Goal: Task Accomplishment & Management: Manage account settings

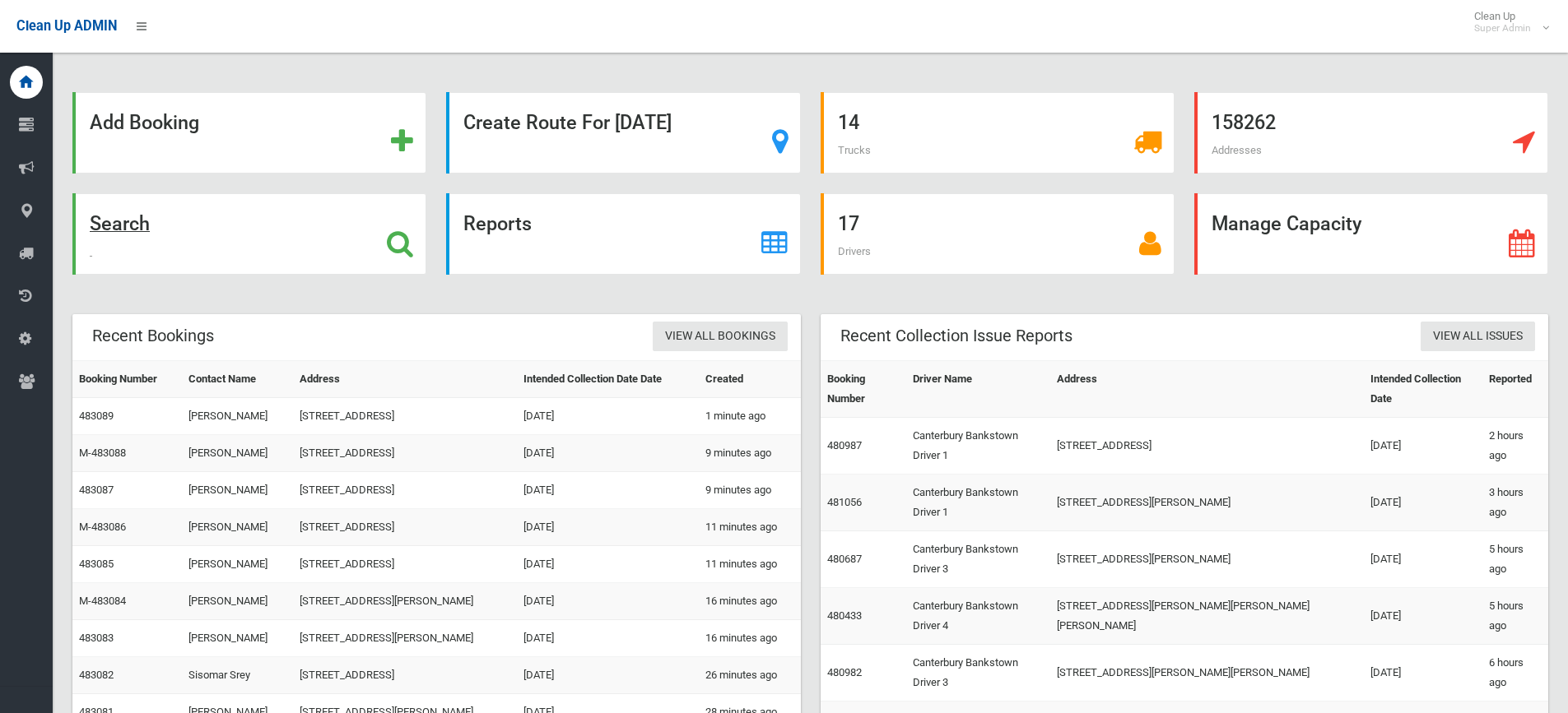
click at [402, 242] on icon at bounding box center [400, 244] width 26 height 28
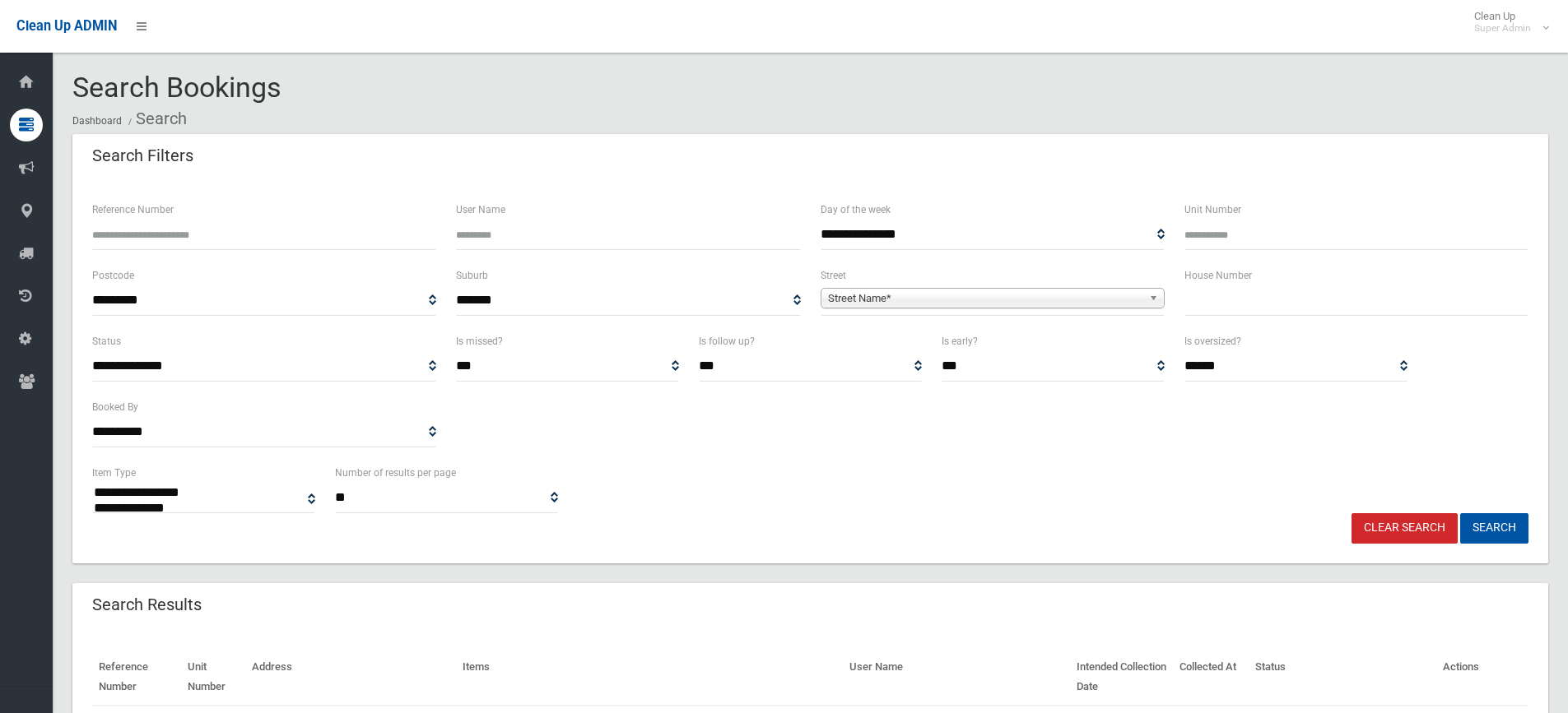
select select
click at [1231, 293] on input "text" at bounding box center [1356, 301] width 344 height 31
type input "*"
click at [926, 287] on span "**********" at bounding box center [993, 301] width 344 height 31
click at [904, 298] on span "Street Name*" at bounding box center [985, 298] width 315 height 20
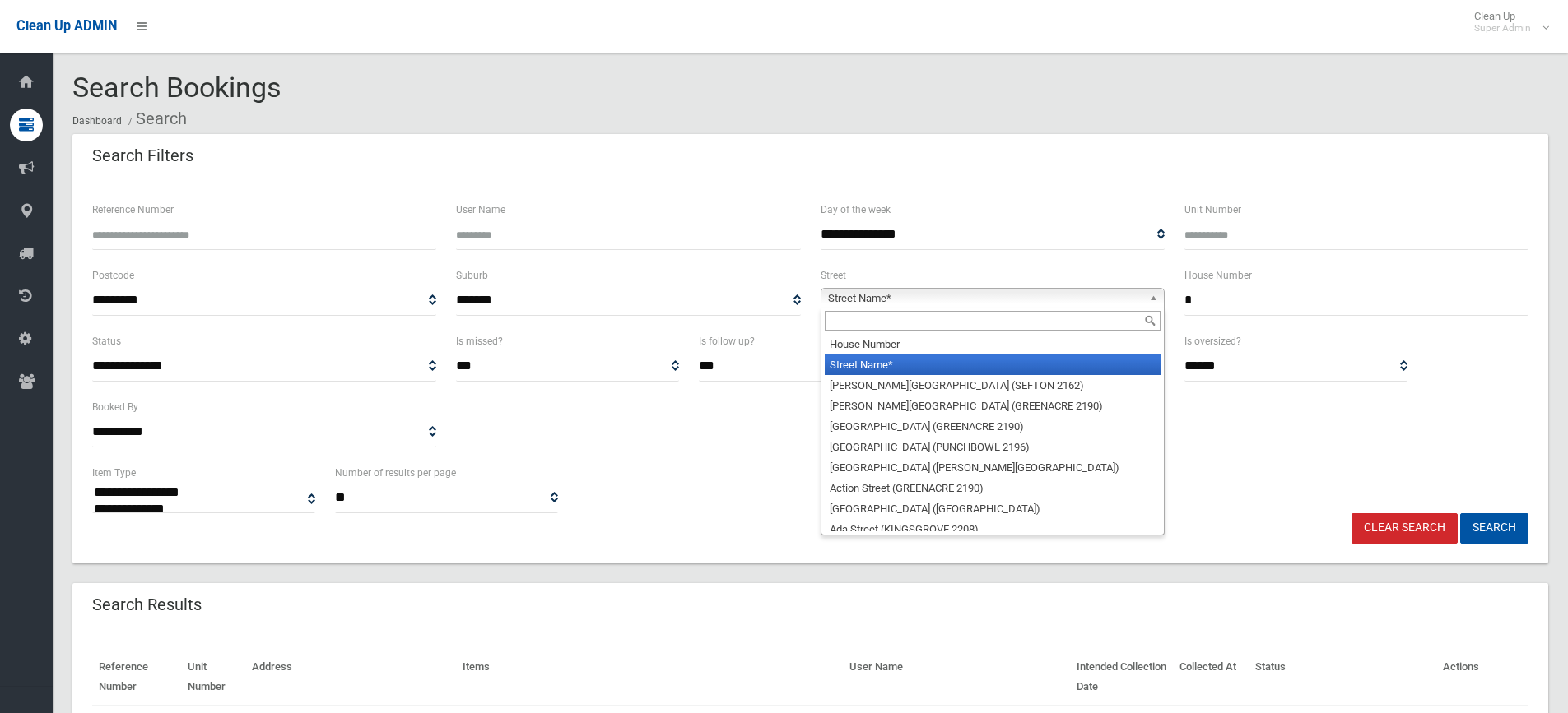
click at [892, 323] on input "text" at bounding box center [993, 320] width 336 height 20
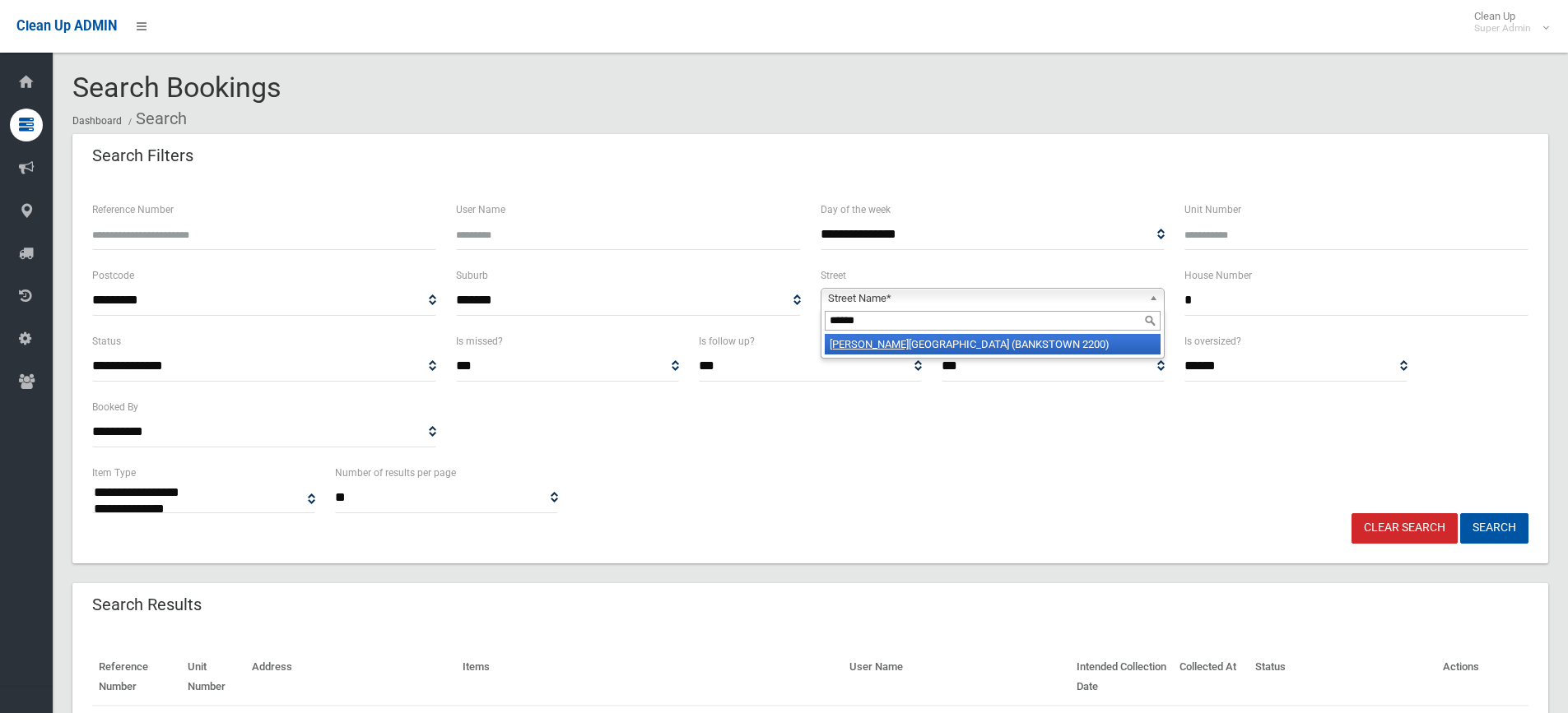
type input "******"
click at [909, 343] on li "Fether stone Street (BANKSTOWN 2200)" at bounding box center [993, 344] width 336 height 21
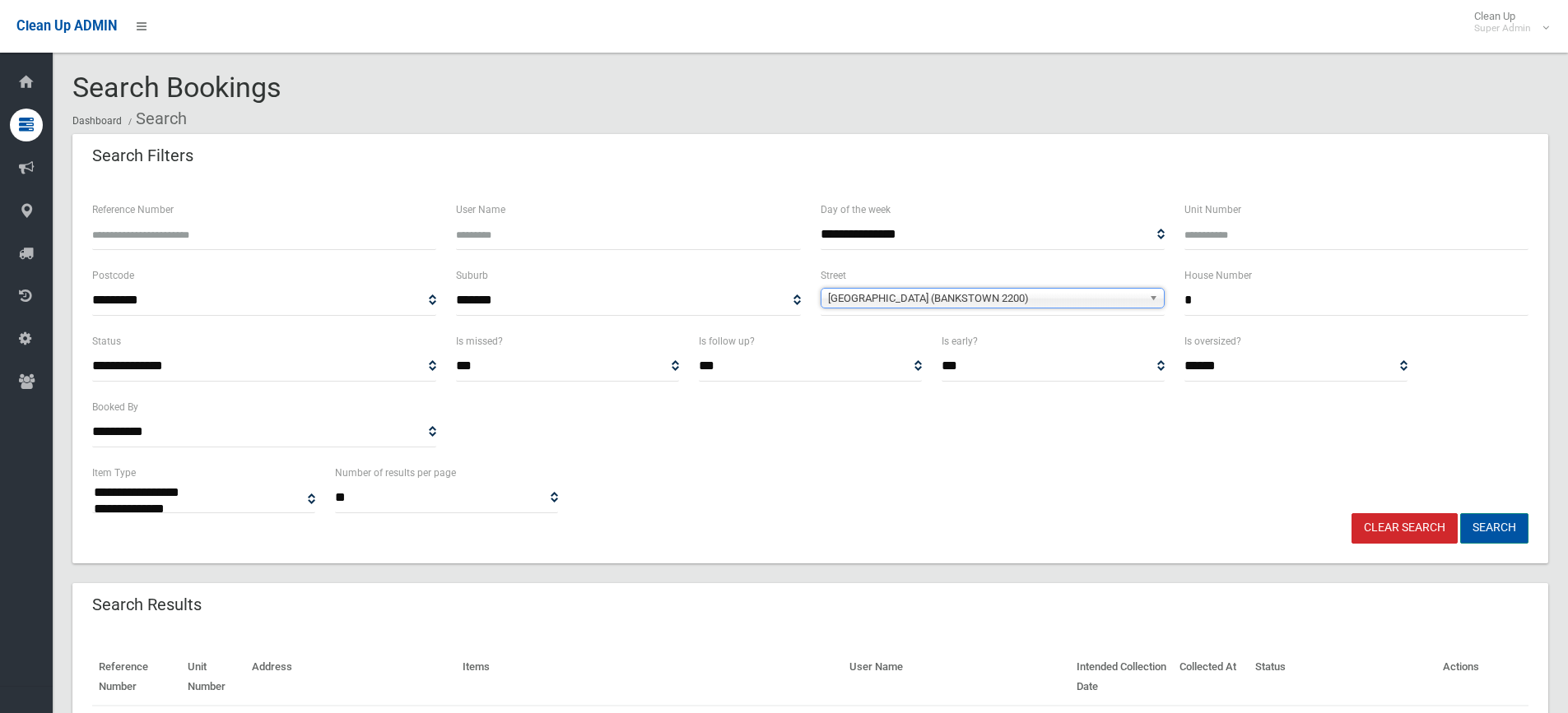
click at [1517, 522] on button "Search" at bounding box center [1494, 528] width 68 height 31
select select
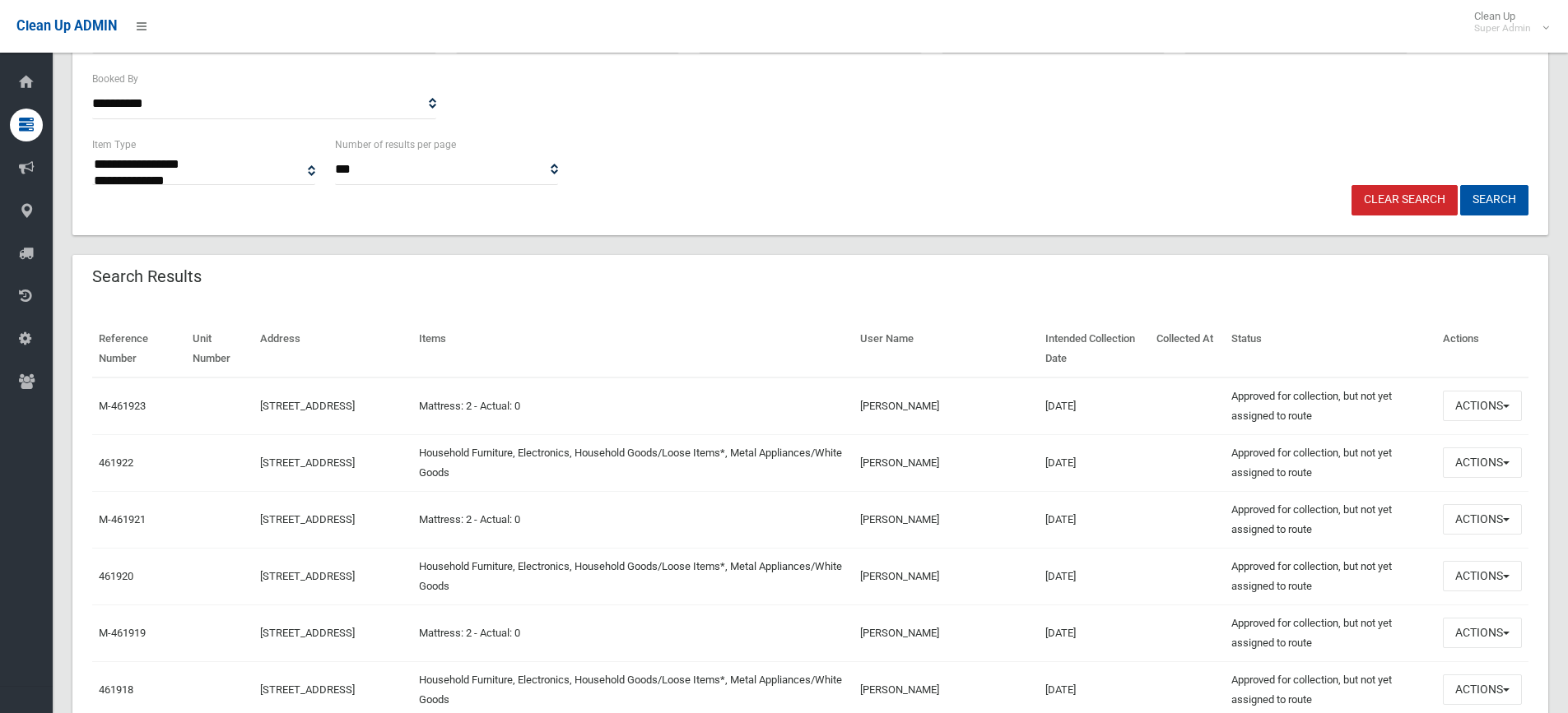
scroll to position [329, 0]
click at [1489, 454] on button "Actions" at bounding box center [1482, 462] width 79 height 31
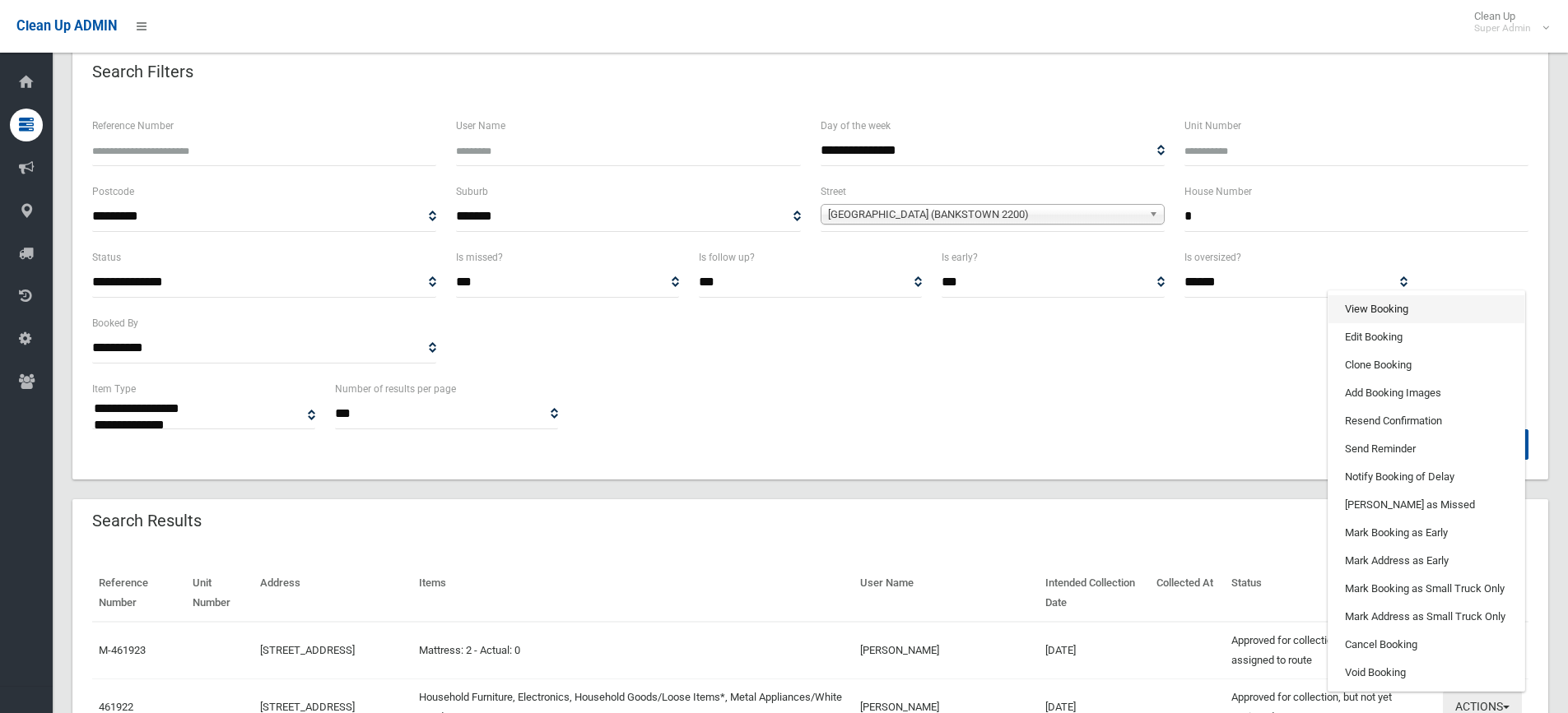
scroll to position [82, 0]
click at [1370, 317] on link "View Booking" at bounding box center [1427, 311] width 196 height 28
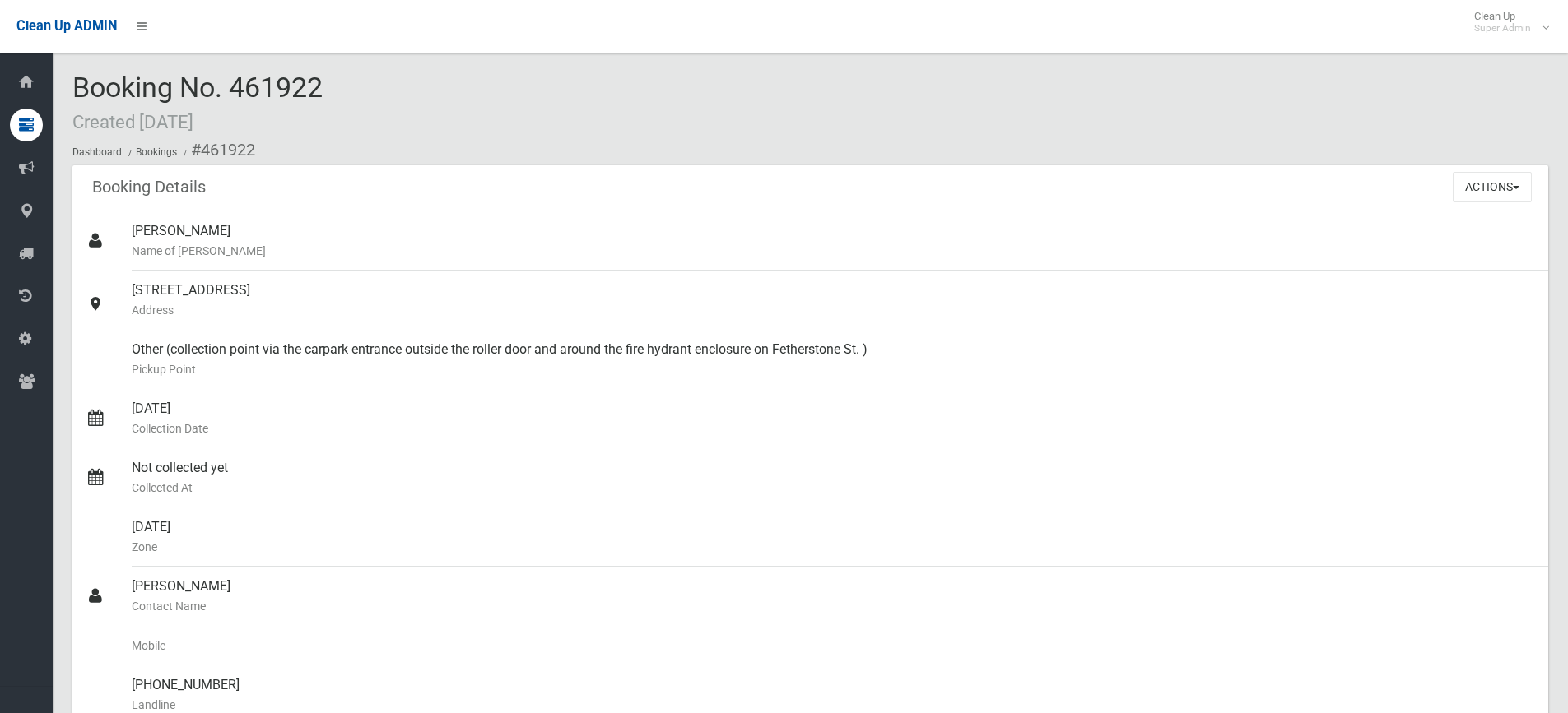
click at [432, 116] on div "Booking No. 461922 Created 07/05/2025 Dashboard Bookings #461922" at bounding box center [811, 119] width 1476 height 93
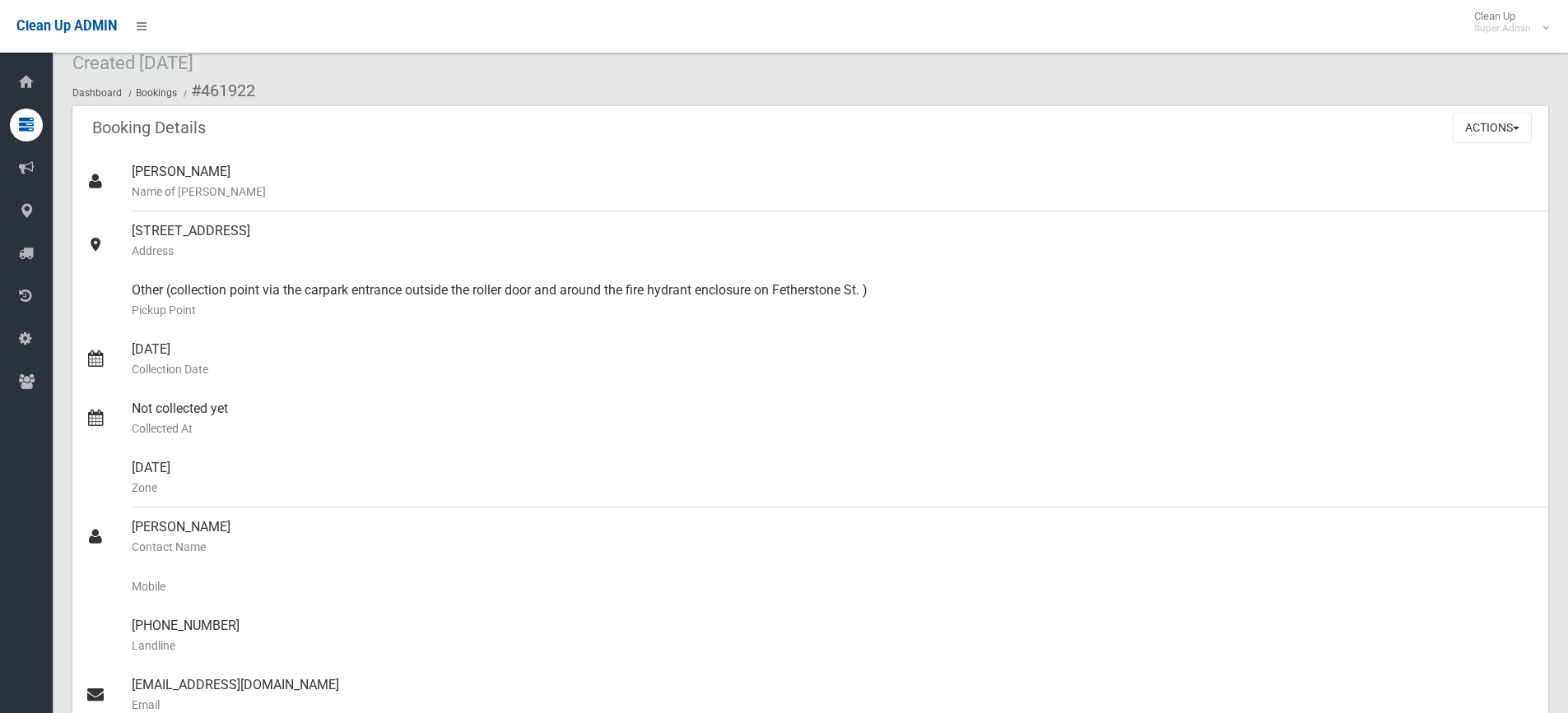
scroll to position [87, 0]
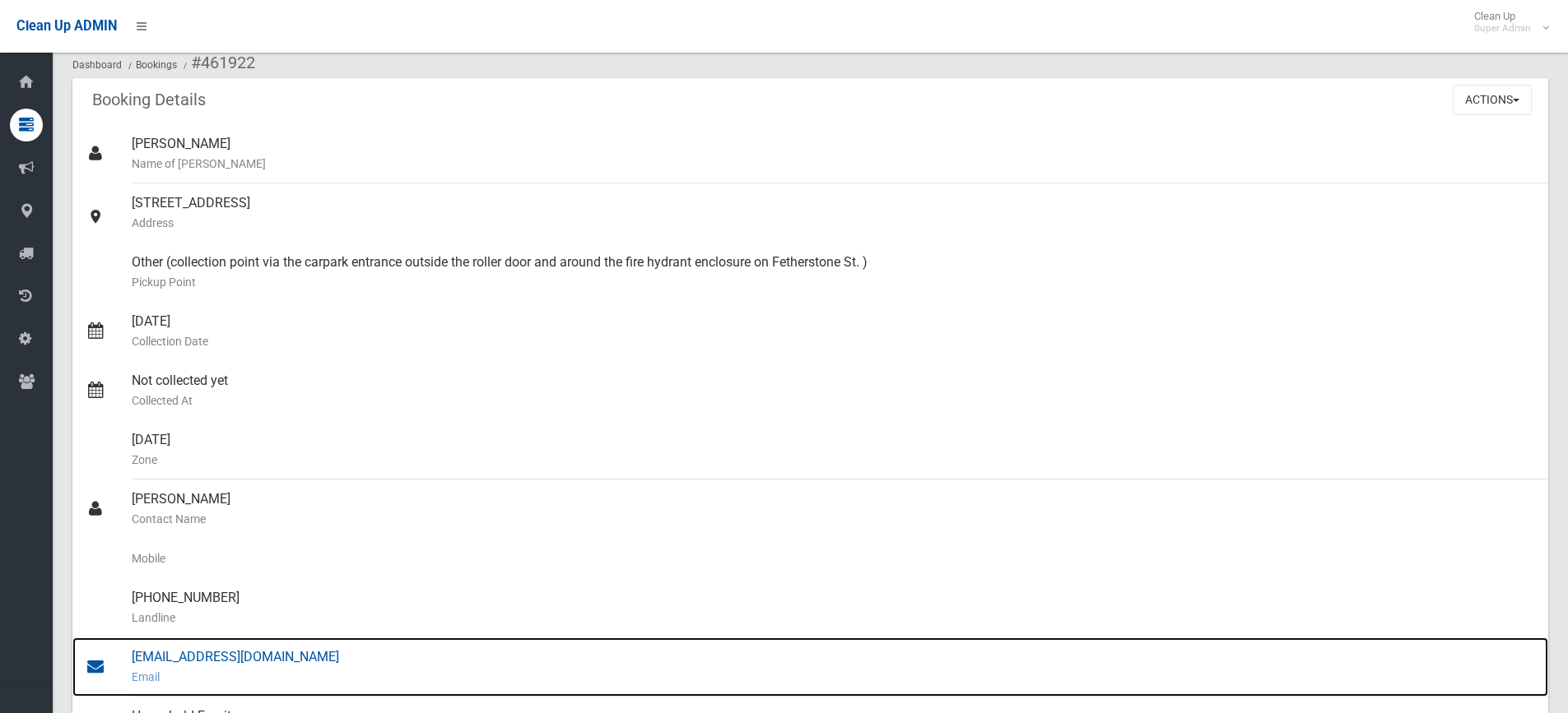
click at [182, 651] on div "louisa@the1888.au Email" at bounding box center [833, 666] width 1404 height 59
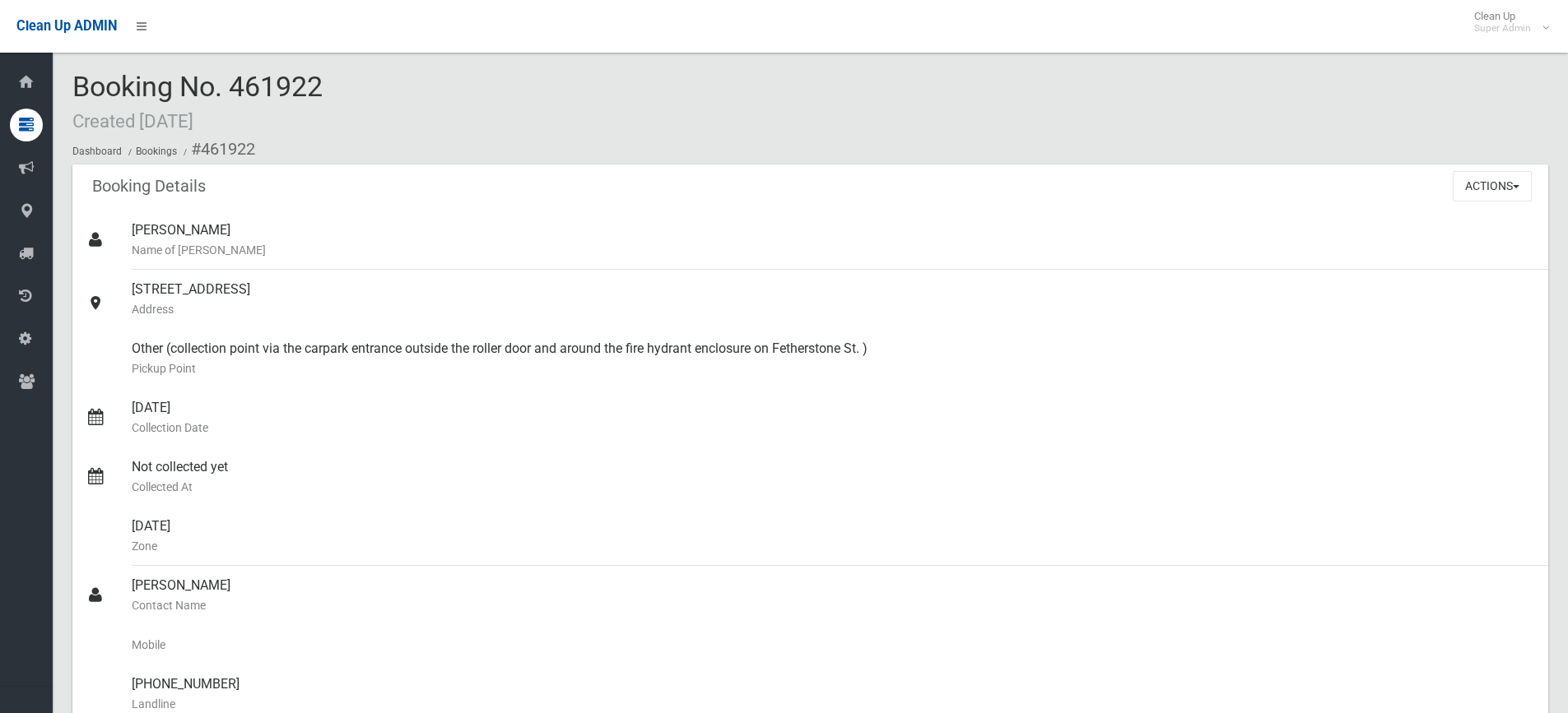
scroll to position [0, 0]
drag, startPoint x: 134, startPoint y: 288, endPoint x: 335, endPoint y: 290, distance: 201.0
click at [335, 290] on div "3 Fetherstone Street, BANKSTOWN NSW 2200 Address" at bounding box center [833, 300] width 1404 height 59
copy div "3 Fetherstone Street, BANKSTOWN"
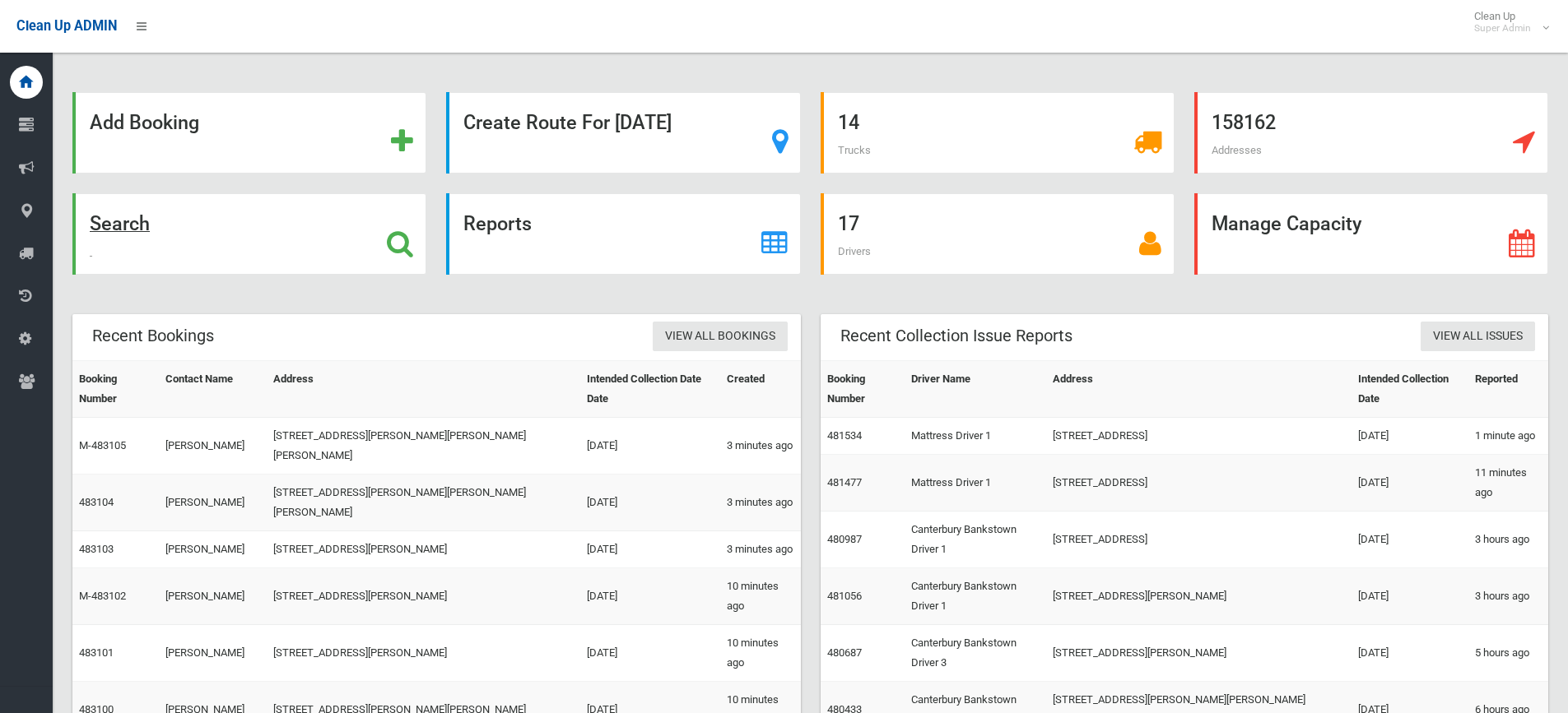
click at [394, 240] on icon at bounding box center [400, 244] width 26 height 28
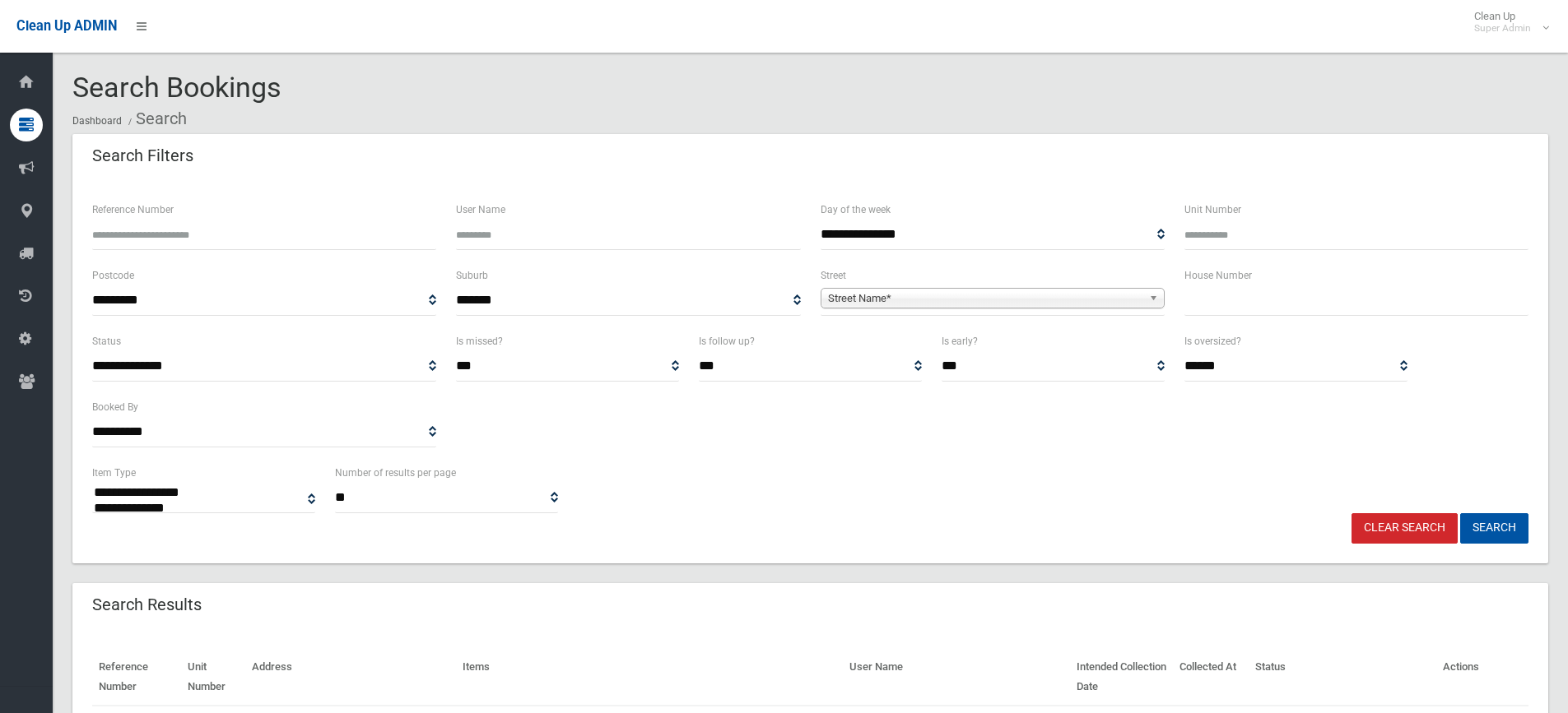
select select
type input "***"
click at [1013, 296] on span "Street Name*" at bounding box center [985, 298] width 315 height 20
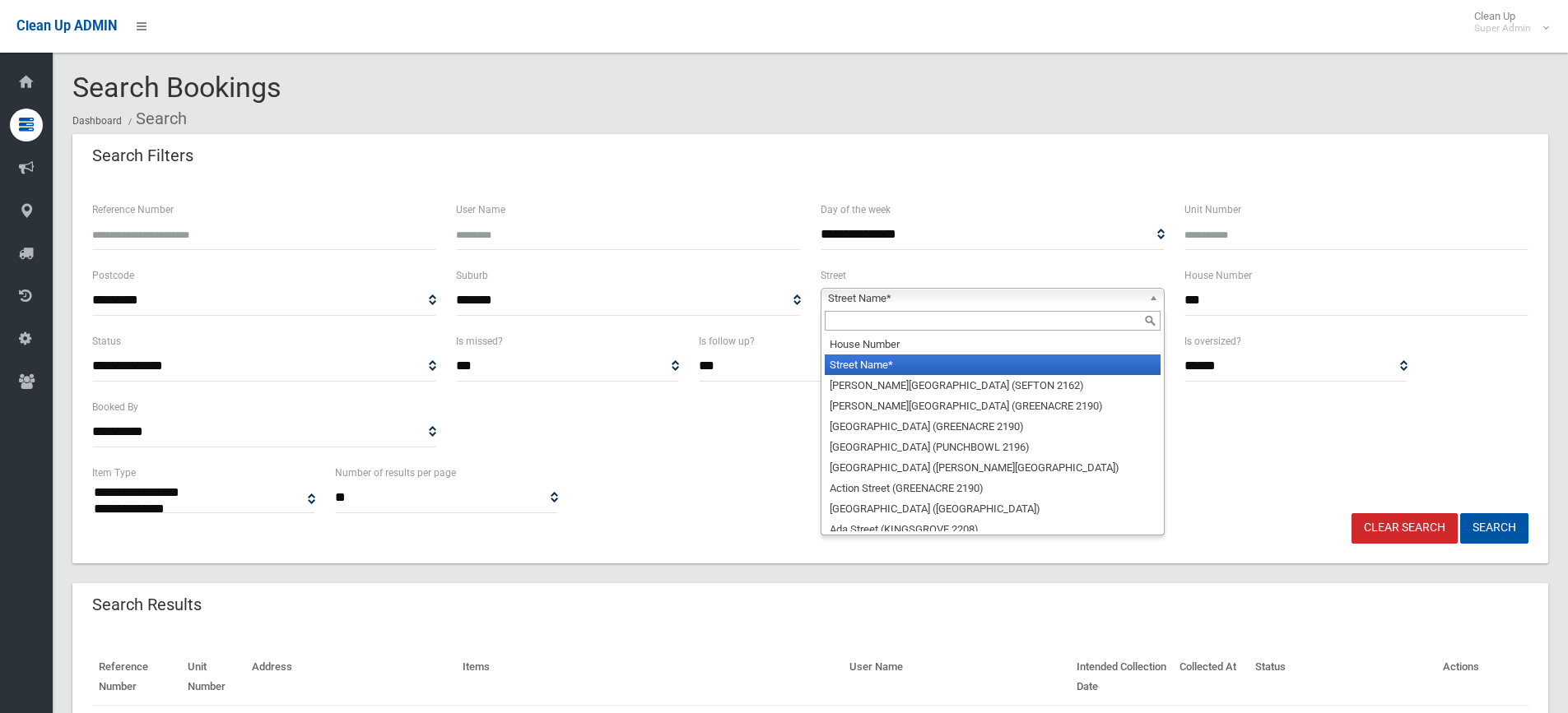
click at [928, 325] on input "text" at bounding box center [993, 320] width 336 height 20
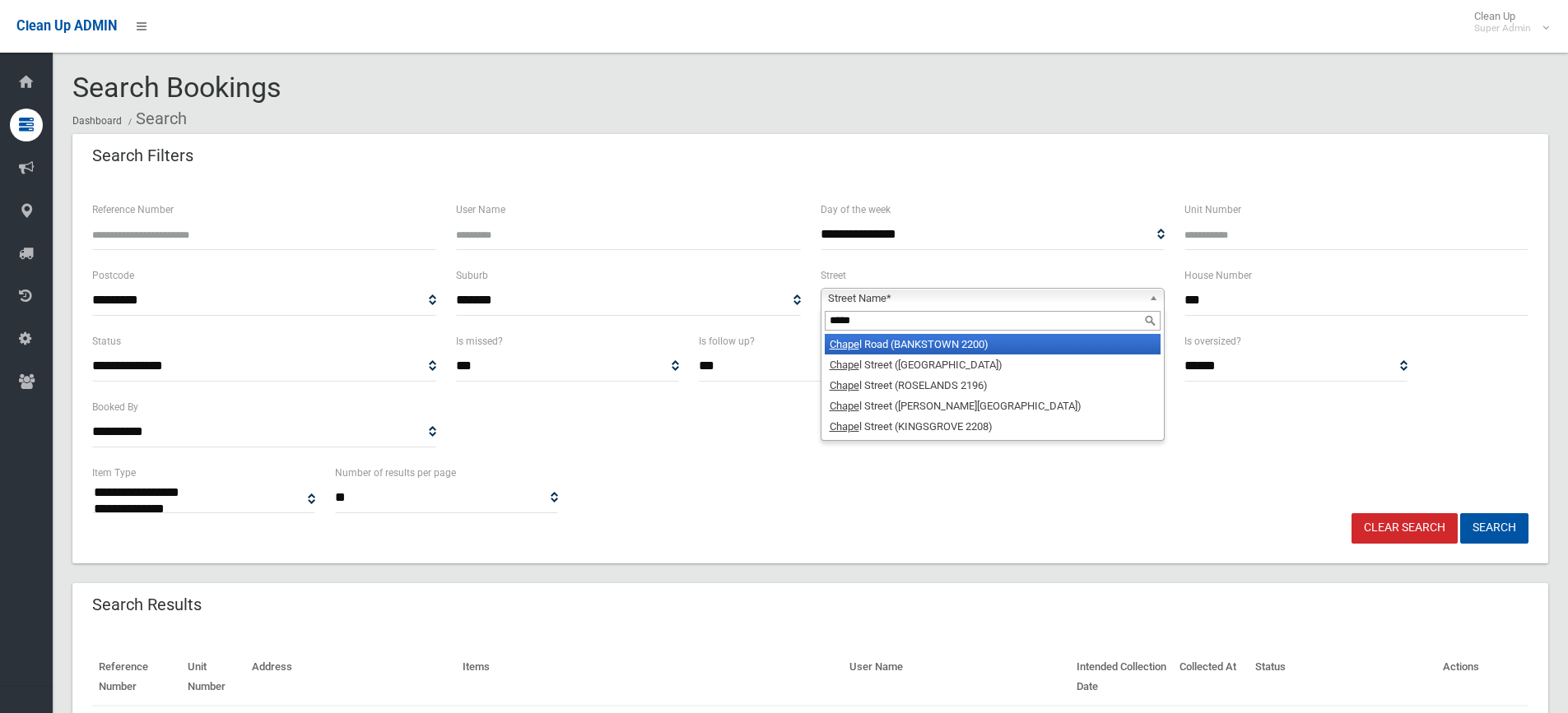
type input "*****"
click at [925, 343] on li "Chape l Road (BANKSTOWN 2200)" at bounding box center [993, 344] width 336 height 21
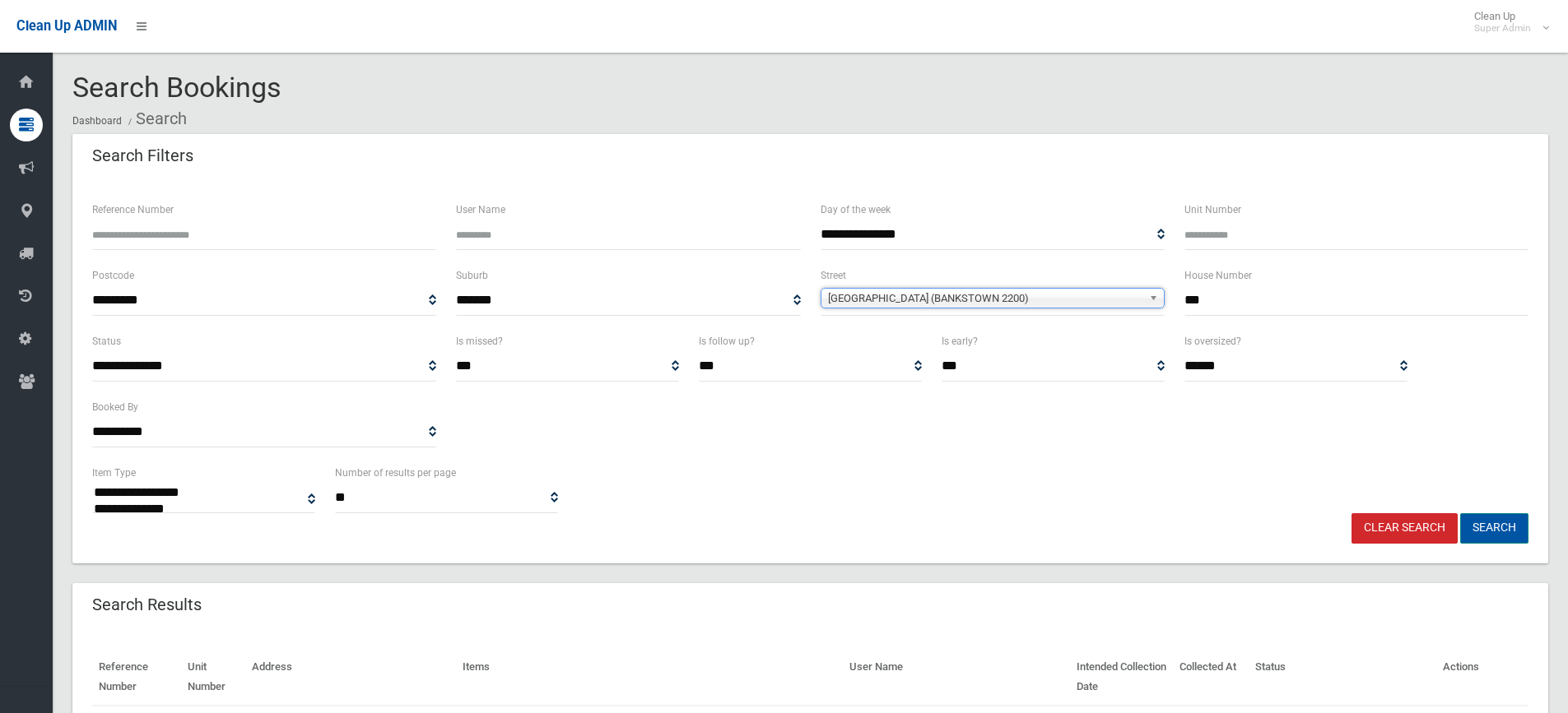
click at [1487, 521] on button "Search" at bounding box center [1494, 528] width 68 height 31
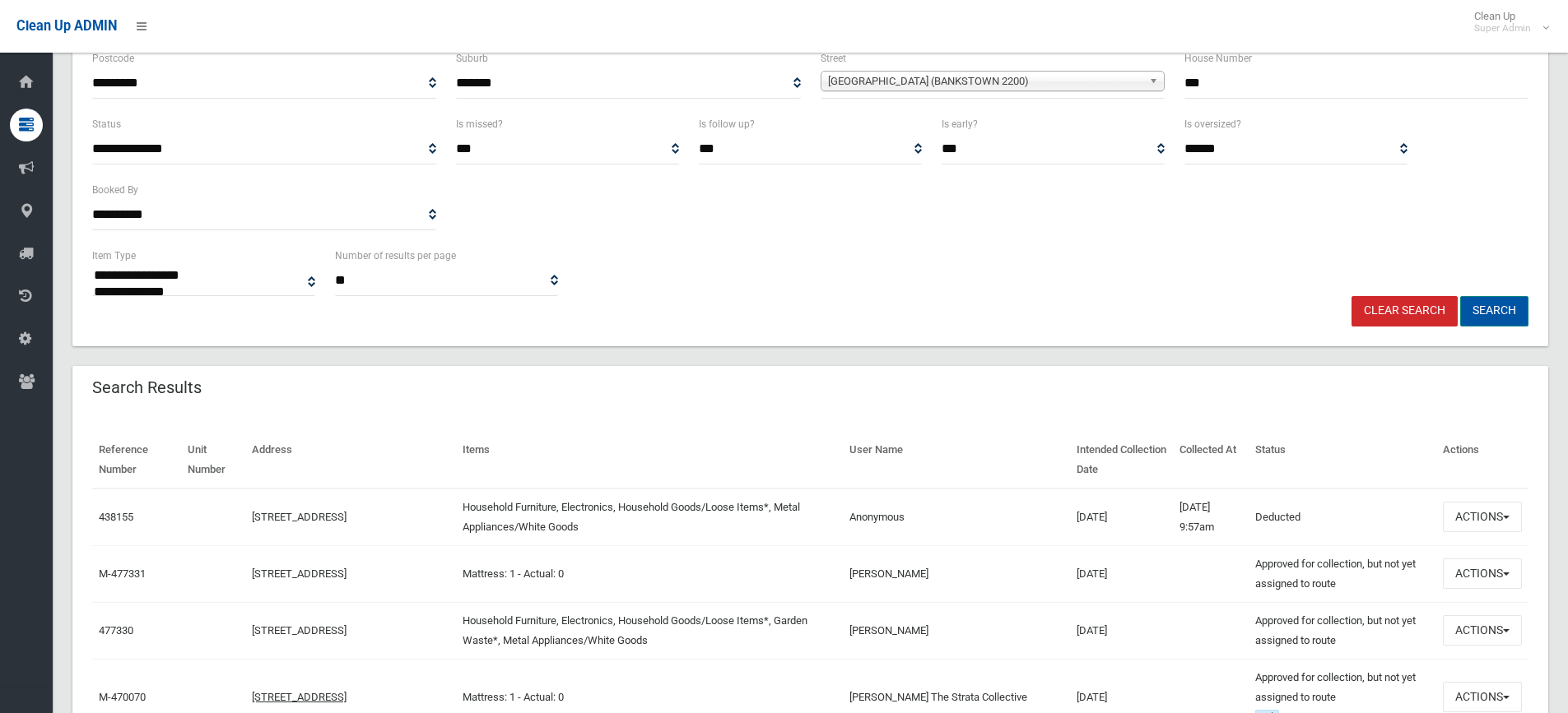
scroll to position [329, 0]
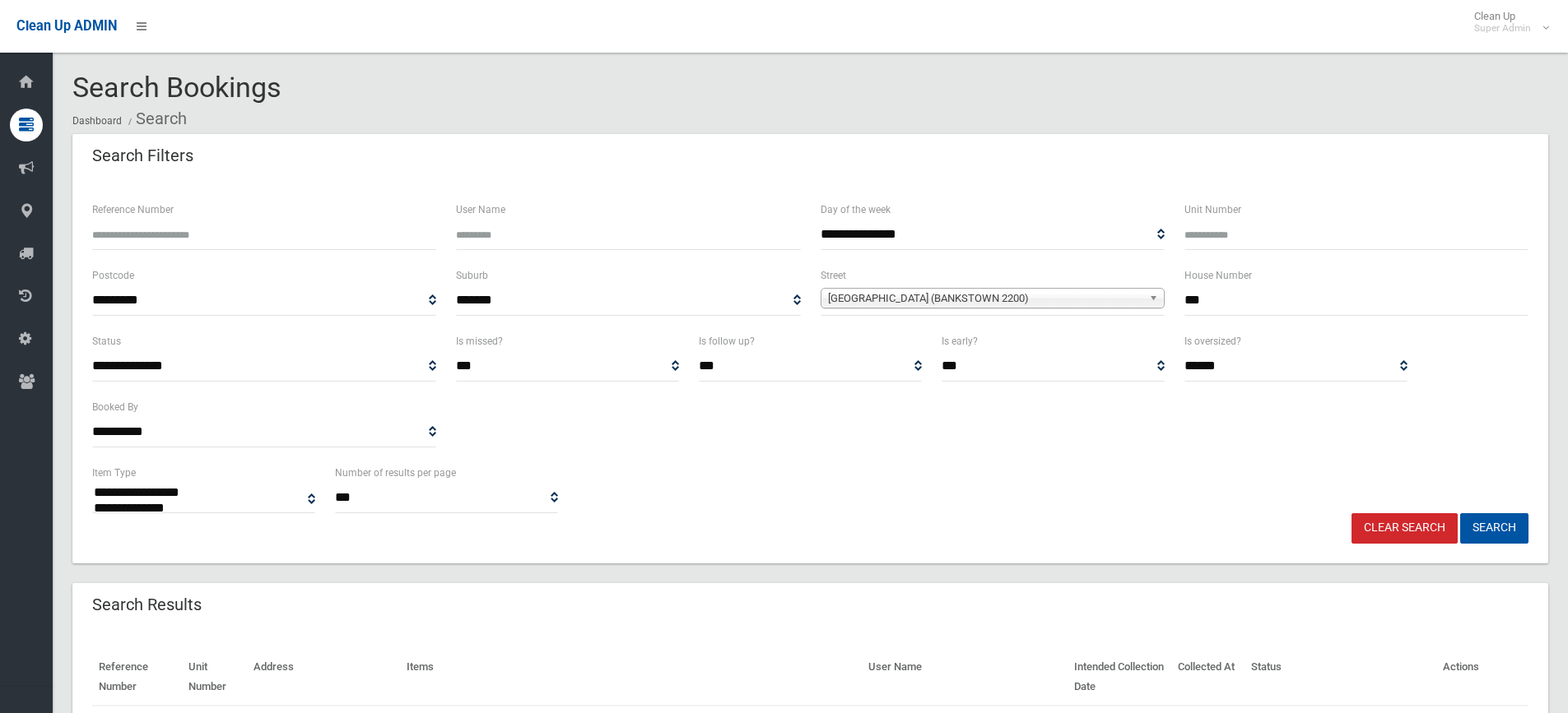
select select
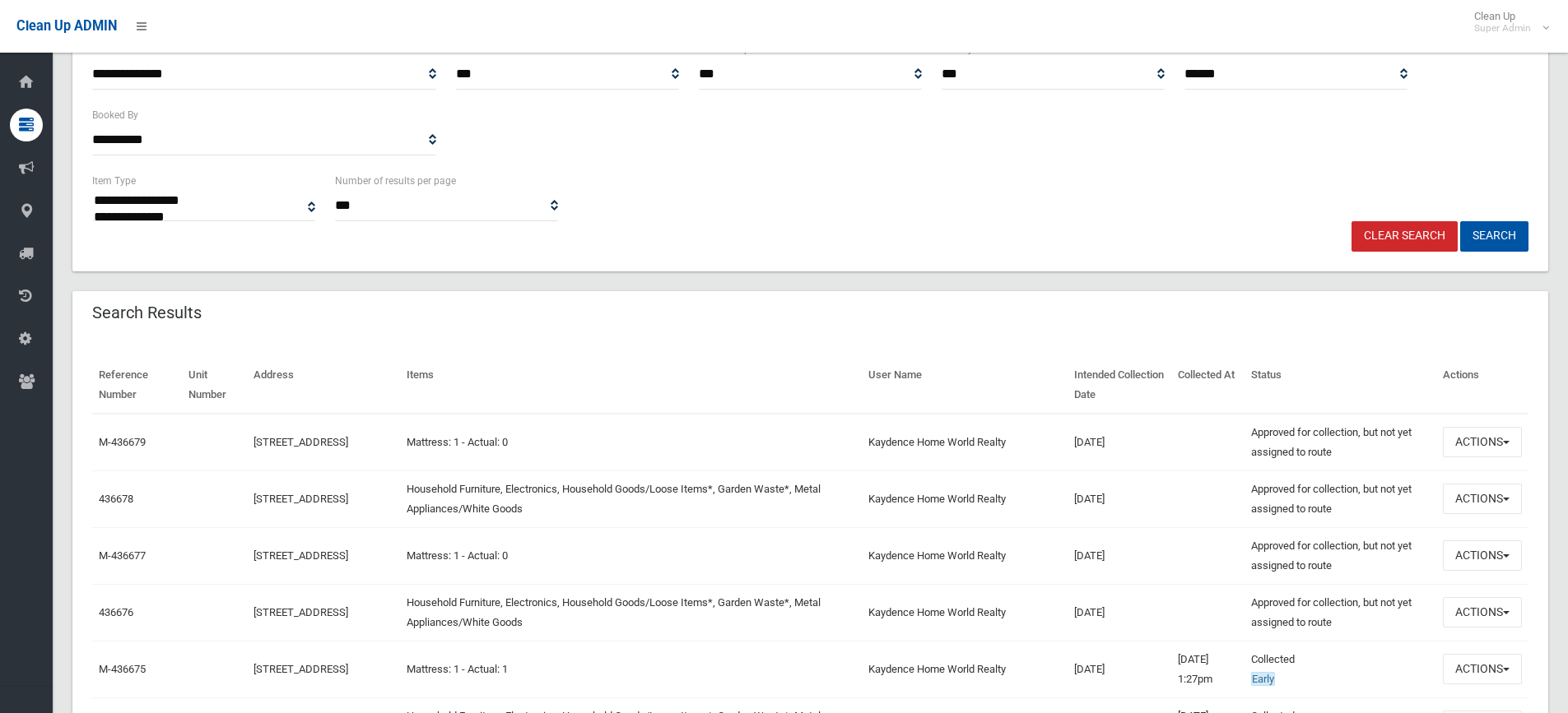
scroll to position [329, 0]
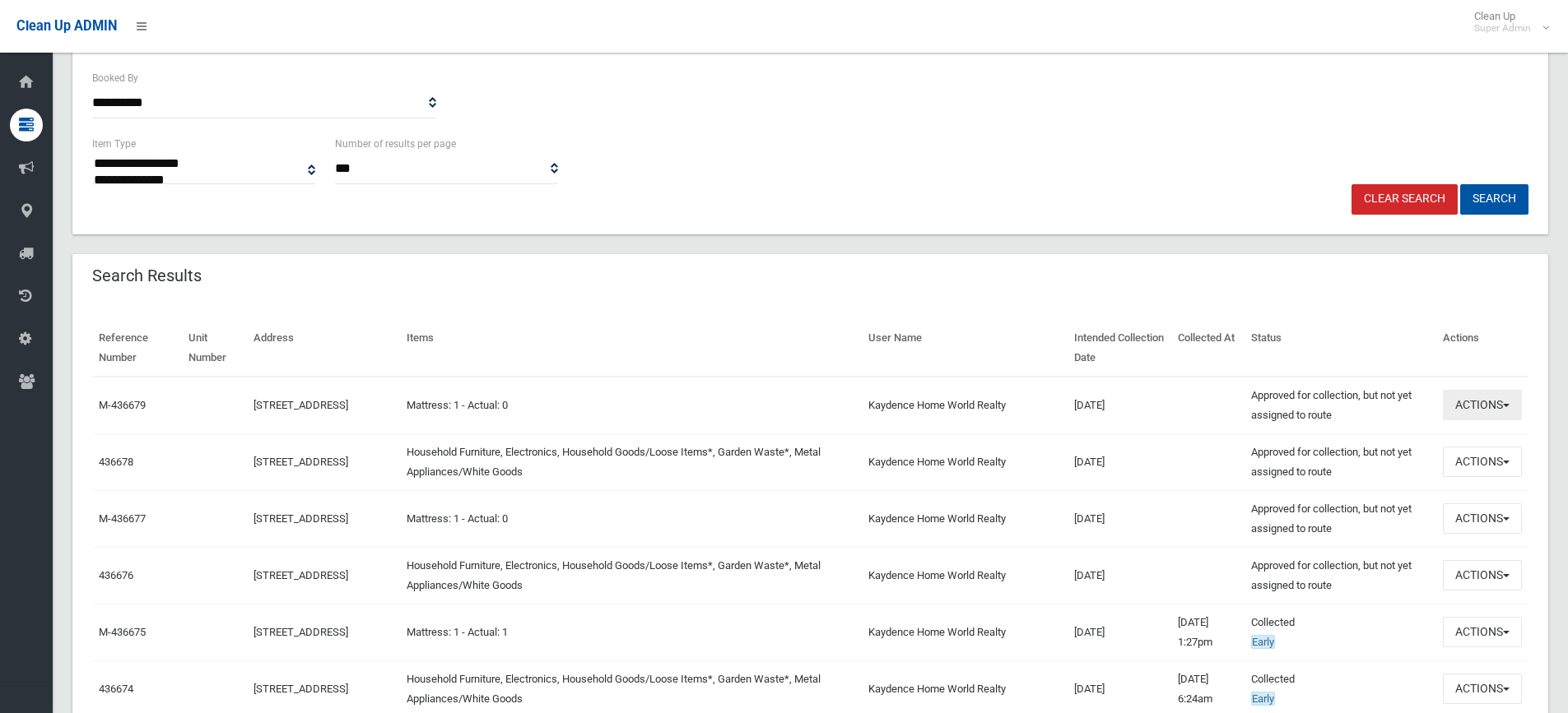
click at [1487, 398] on button "Actions" at bounding box center [1482, 405] width 79 height 31
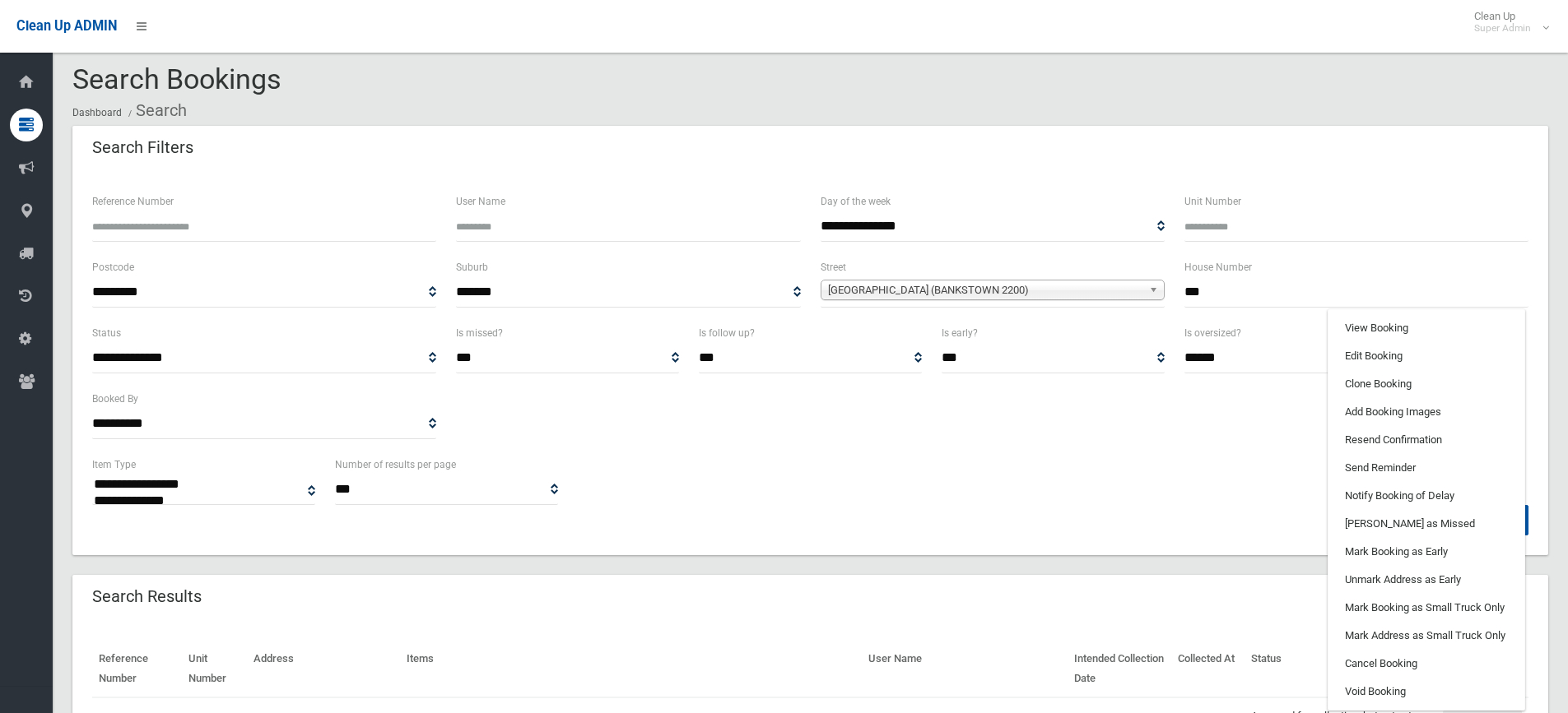
scroll to position [0, 0]
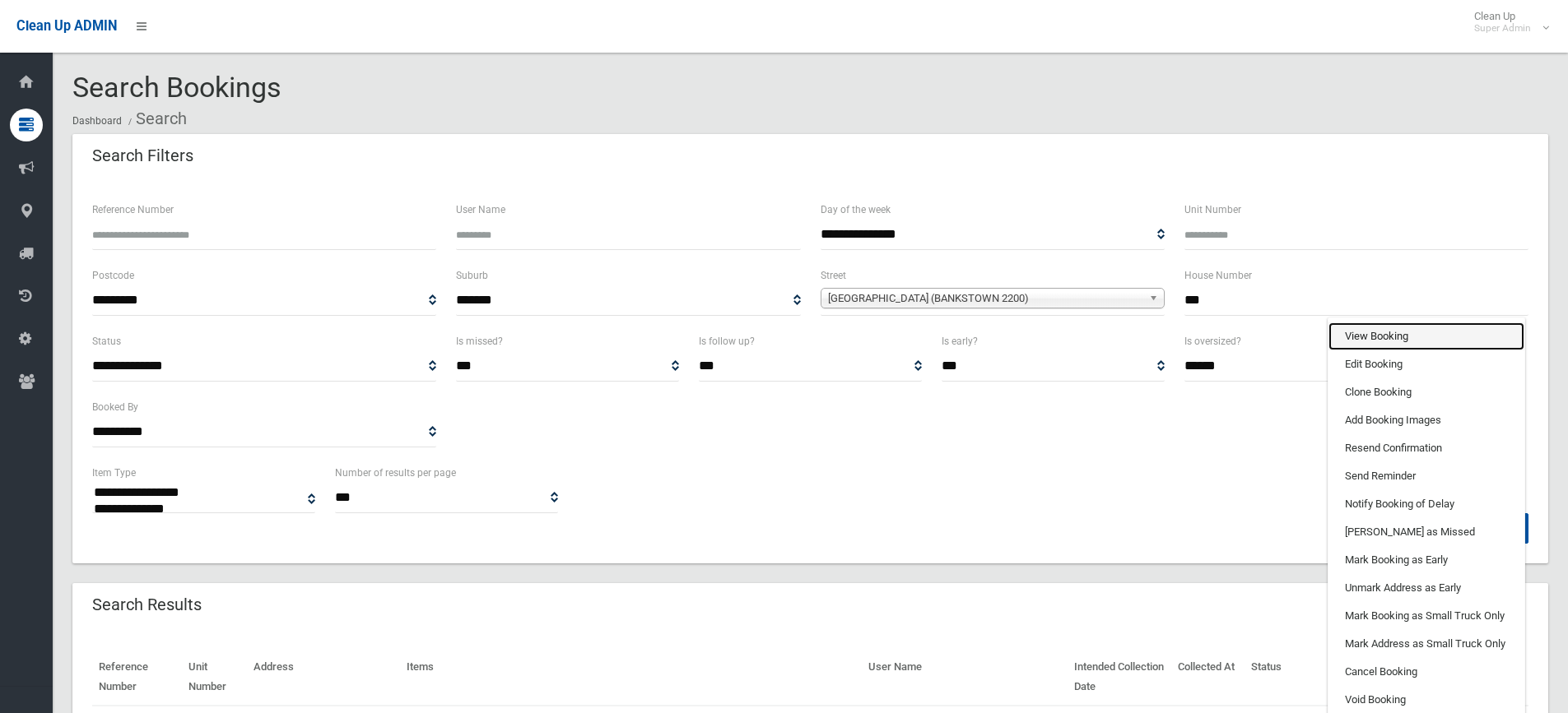
click at [1384, 332] on link "View Booking" at bounding box center [1427, 337] width 196 height 28
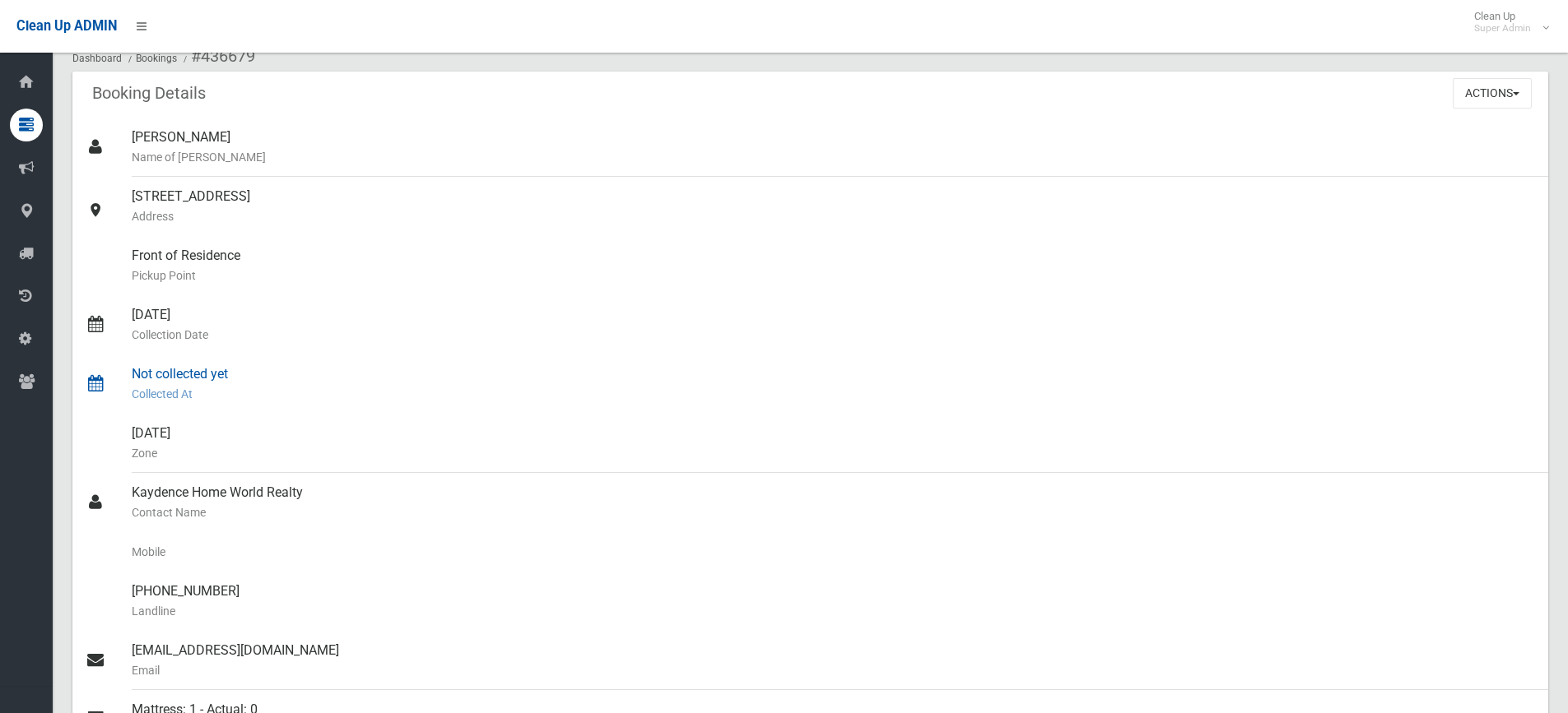
scroll to position [329, 0]
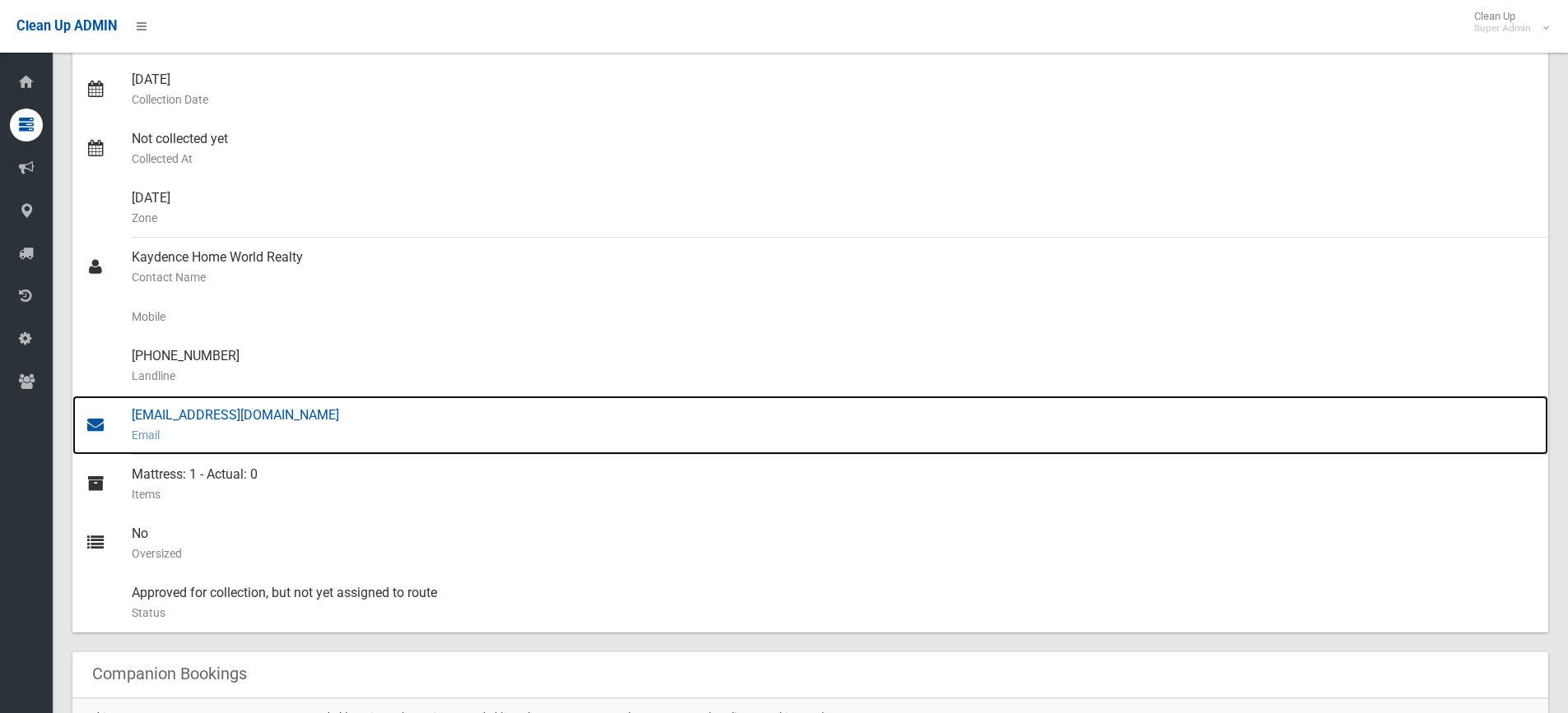
click at [211, 412] on div "reception@hwrg.com.au Email" at bounding box center [833, 425] width 1404 height 59
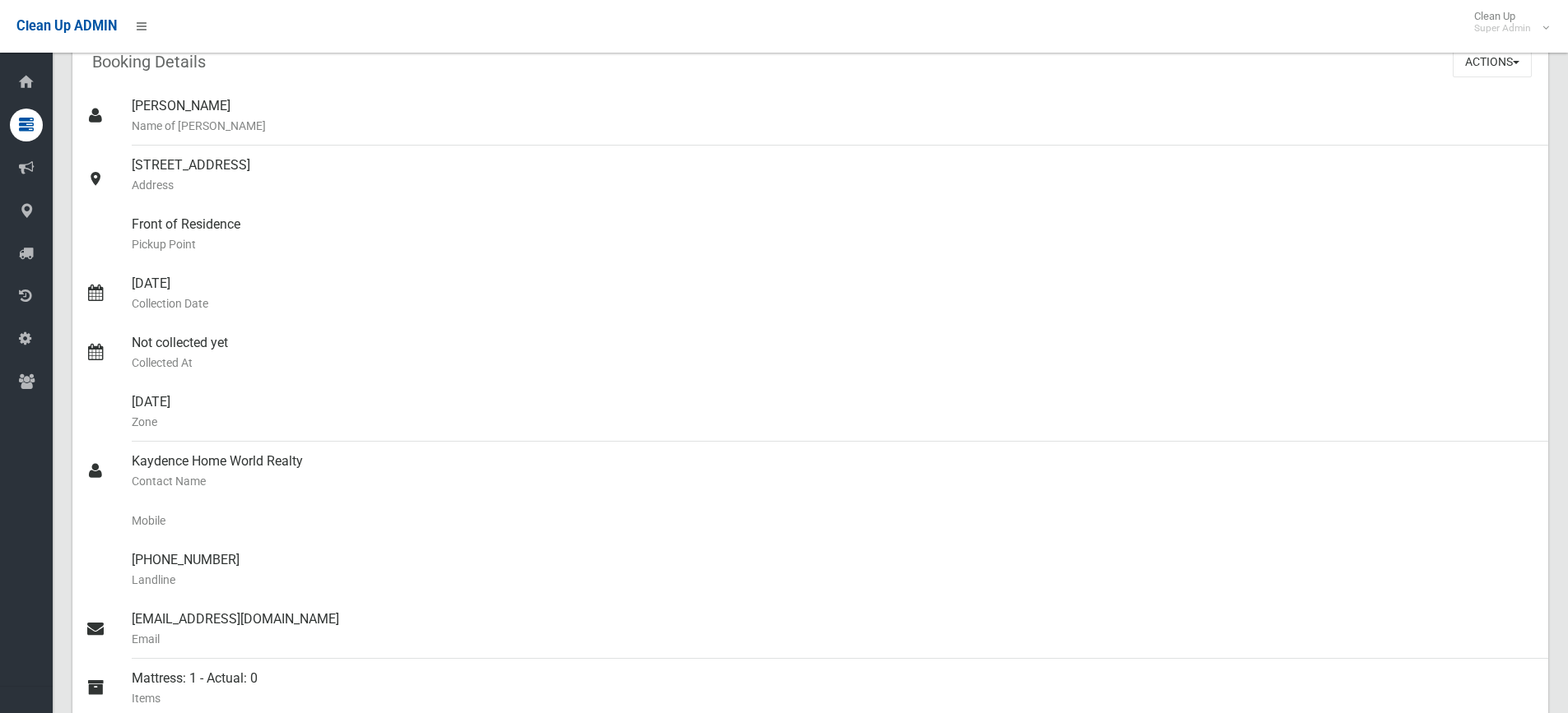
scroll to position [0, 0]
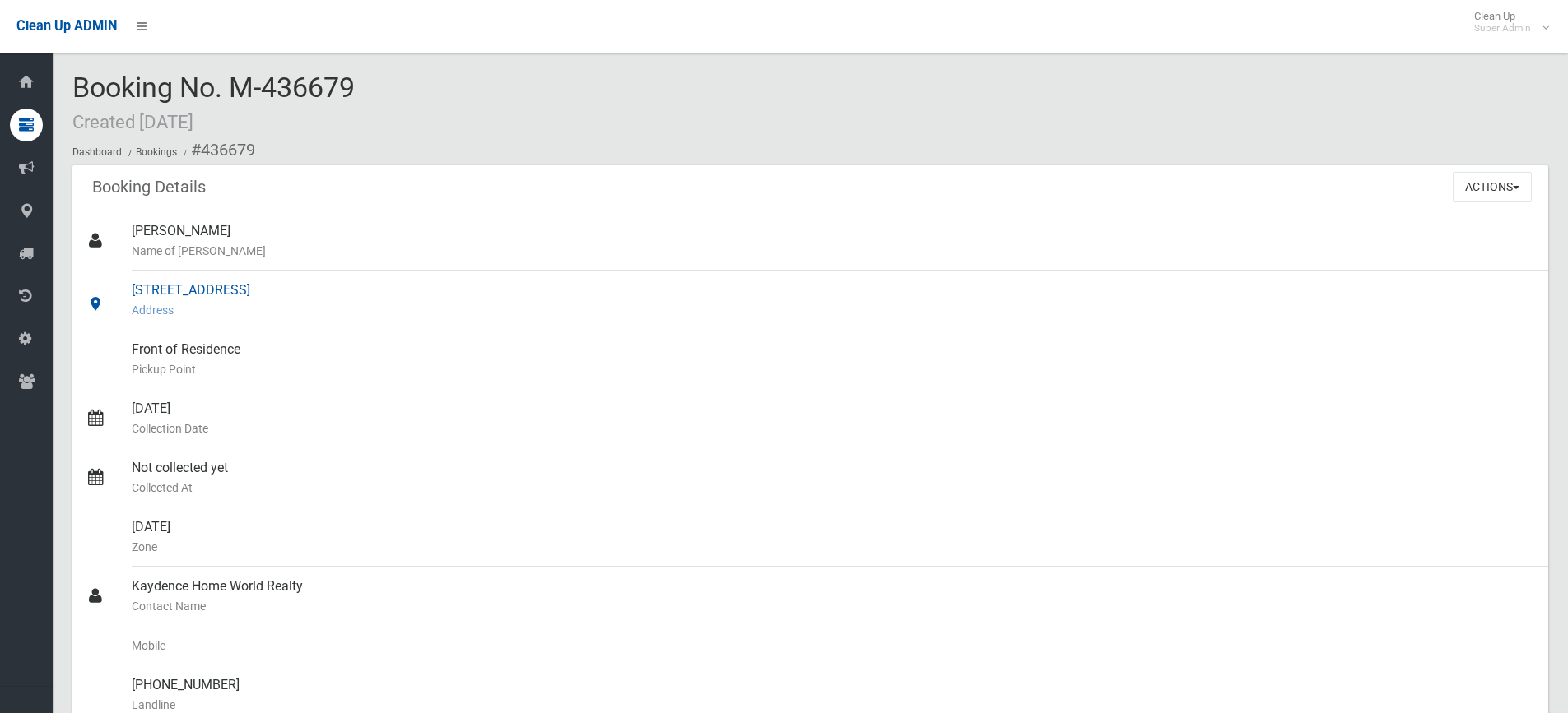
drag, startPoint x: 131, startPoint y: 287, endPoint x: 316, endPoint y: 290, distance: 185.0
click at [316, 290] on link "443 Chapel Road, BANKSTOWN NSW 2200 Address" at bounding box center [811, 300] width 1476 height 59
copy link "443 Chapel Road, BANKSTOWN"
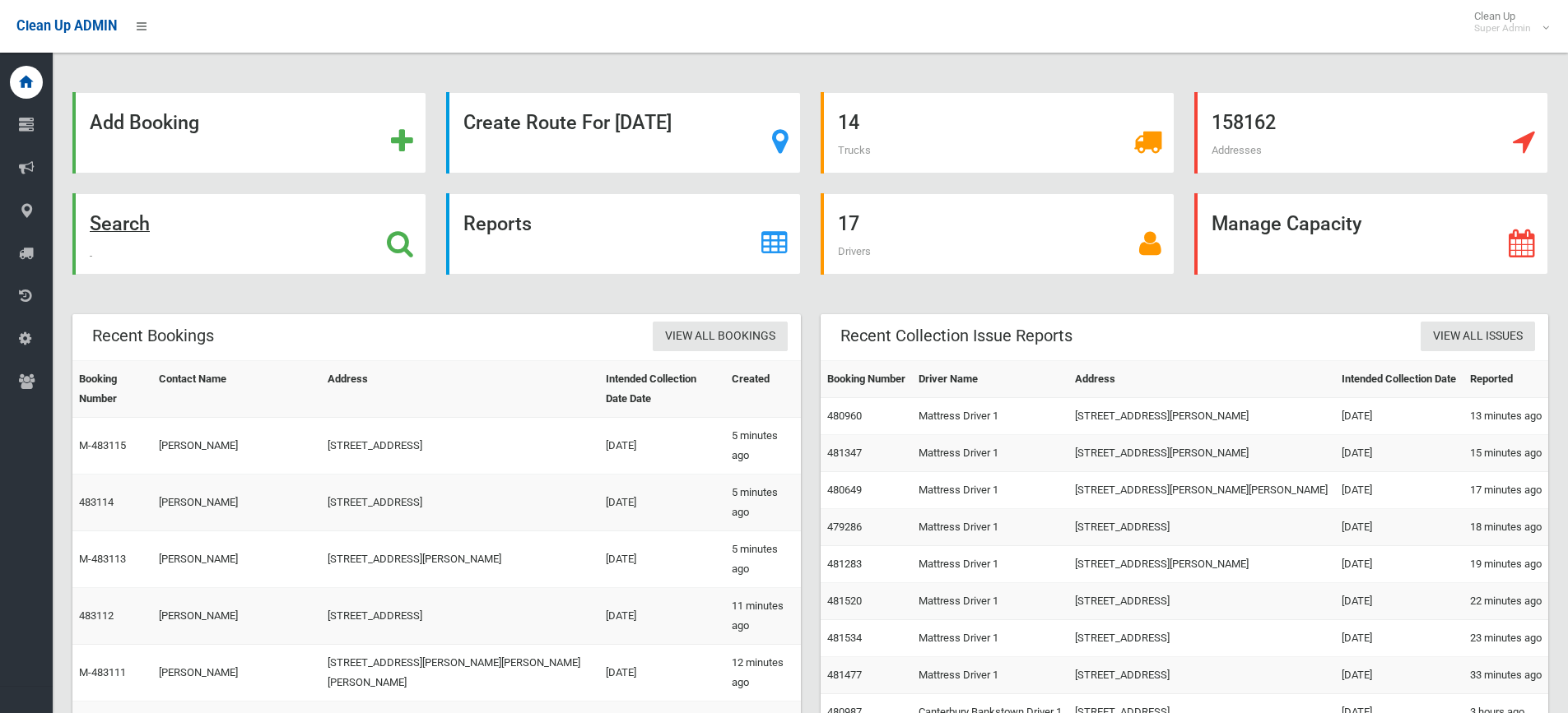
click at [402, 243] on icon at bounding box center [400, 244] width 26 height 28
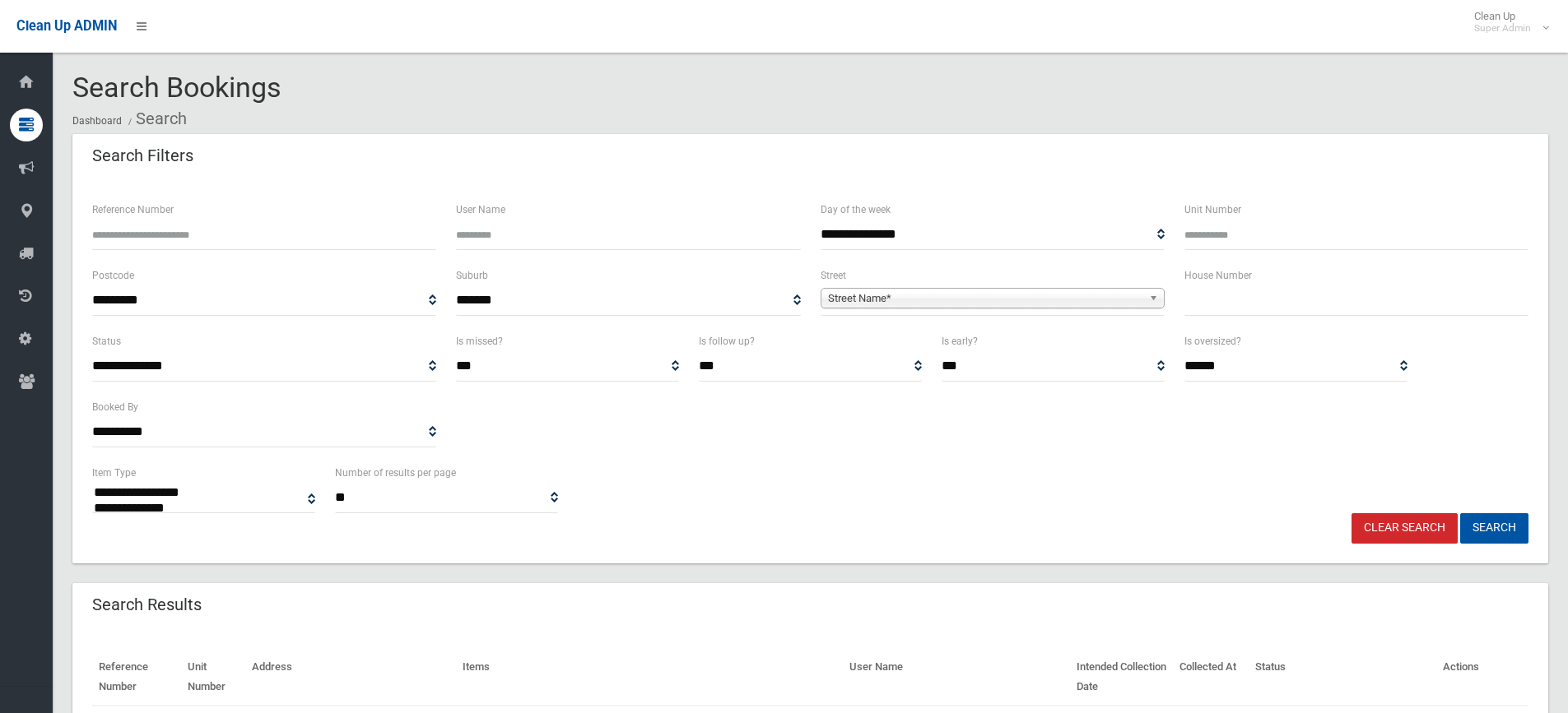
select select
click at [1245, 309] on input "text" at bounding box center [1356, 301] width 344 height 31
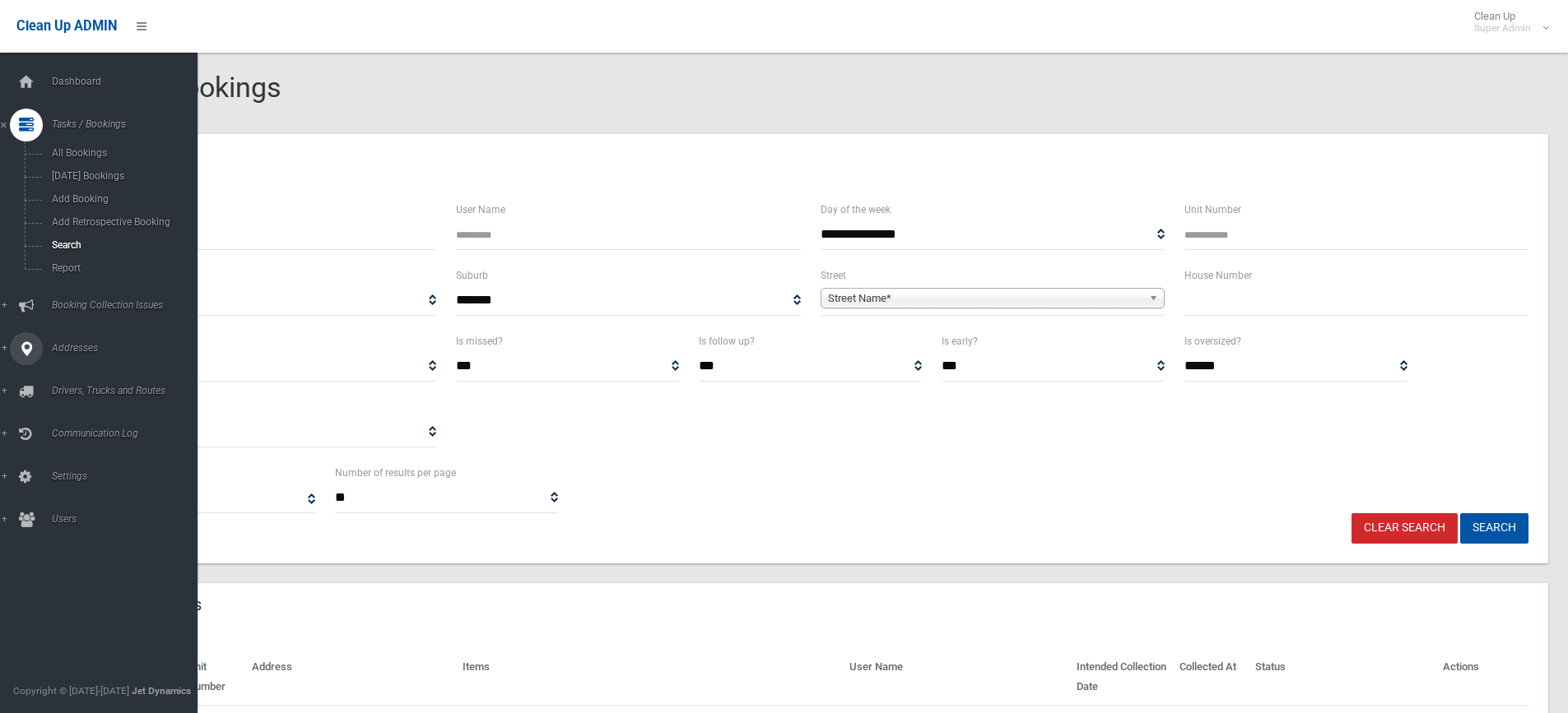
click at [24, 356] on icon at bounding box center [26, 348] width 15 height 33
click at [85, 237] on span "All Addresses" at bounding box center [121, 238] width 149 height 11
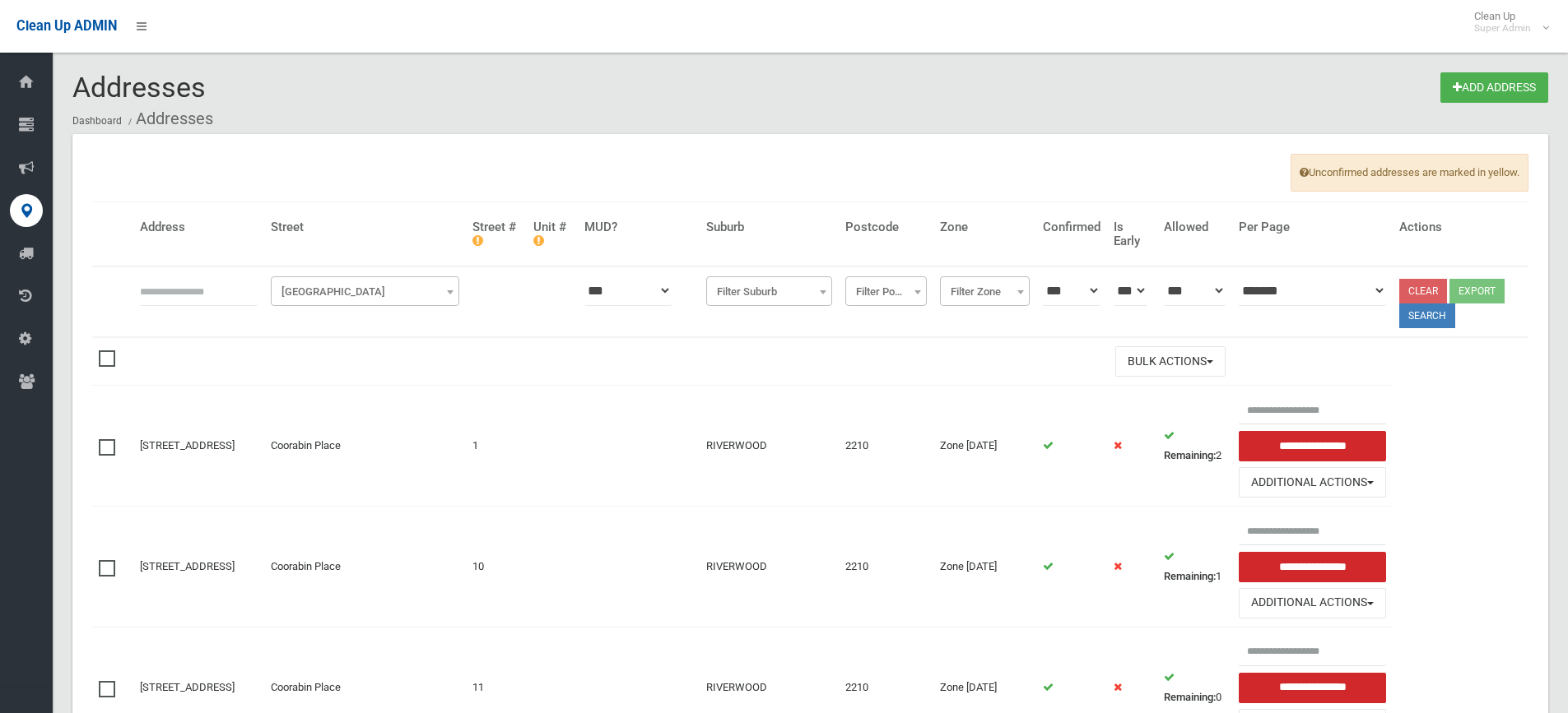
click at [223, 293] on input "text" at bounding box center [199, 290] width 118 height 31
type input "**********"
click button at bounding box center [0, 0] width 0 height 0
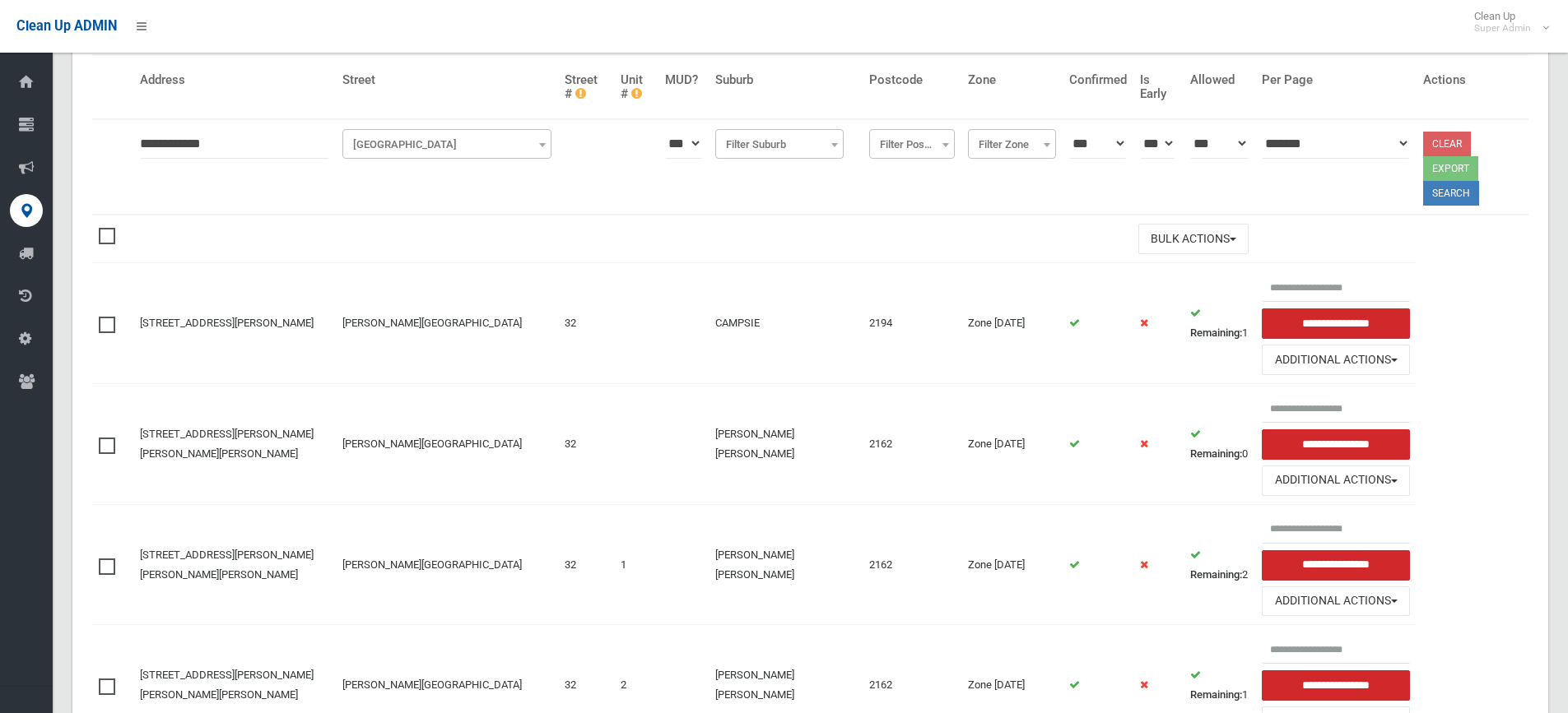
scroll to position [164, 0]
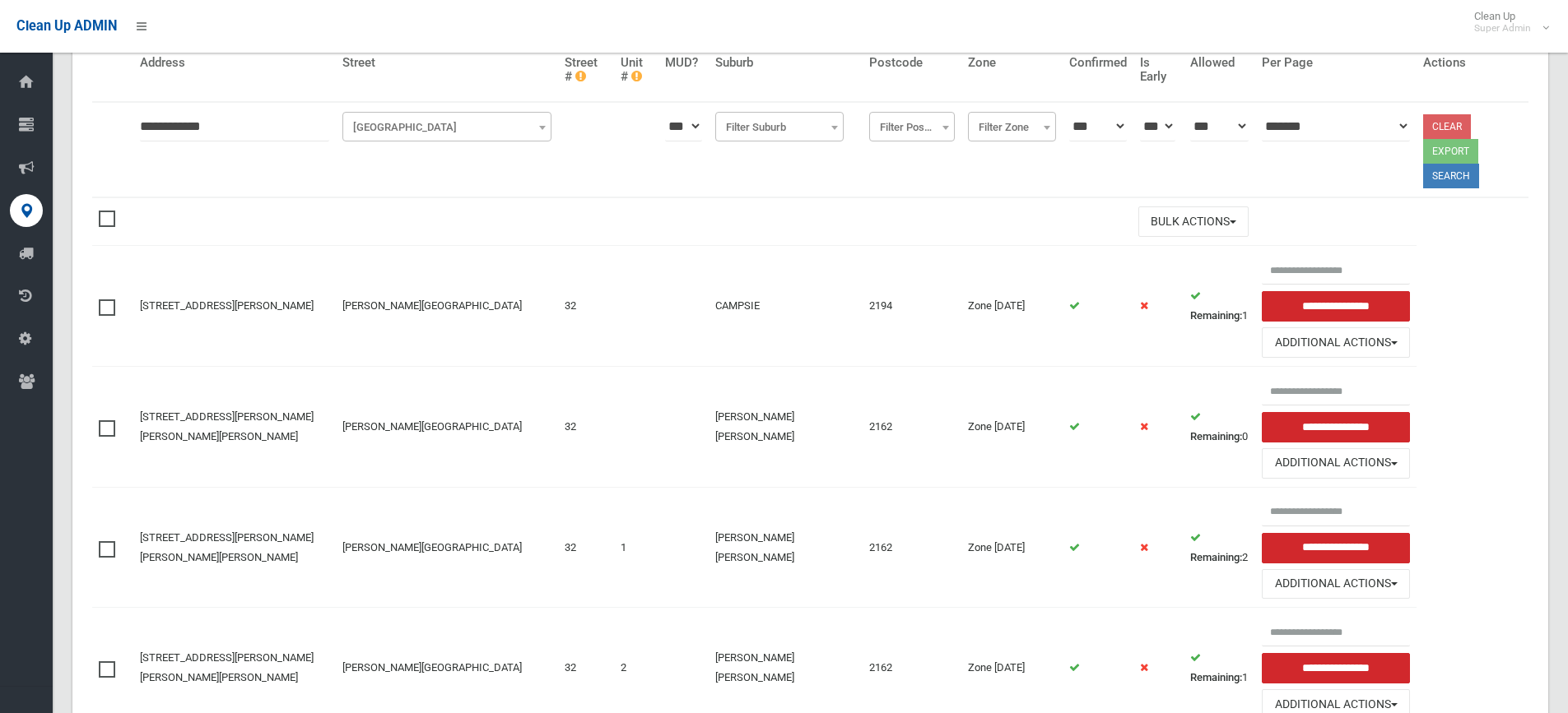
click at [1322, 412] on input "**********" at bounding box center [1335, 427] width 148 height 31
click at [1298, 375] on input "text" at bounding box center [1335, 390] width 148 height 31
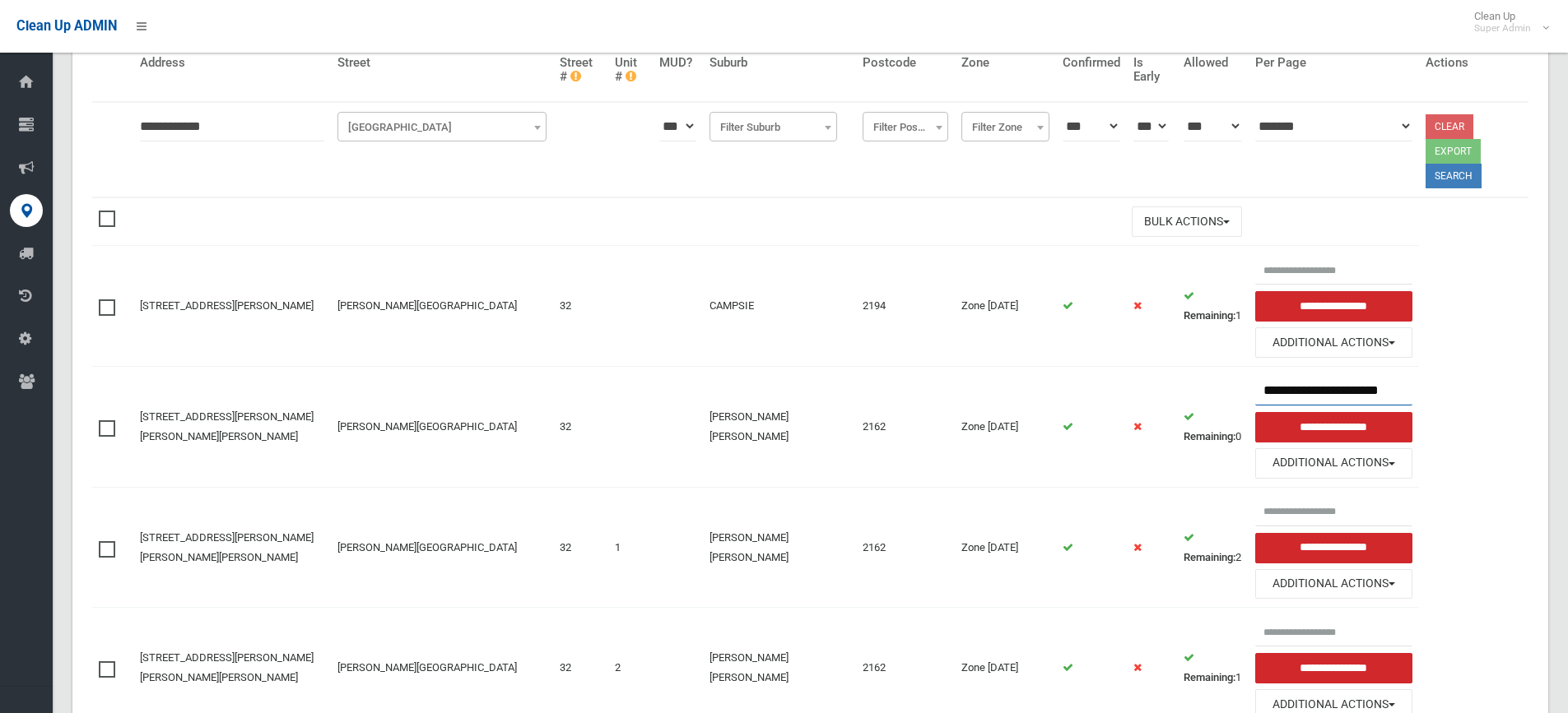
drag, startPoint x: 1329, startPoint y: 364, endPoint x: 1398, endPoint y: 370, distance: 69.3
click at [1398, 370] on table "**********" at bounding box center [811, 392] width 1436 height 707
type input "**********"
click at [1301, 412] on input "**********" at bounding box center [1333, 427] width 156 height 31
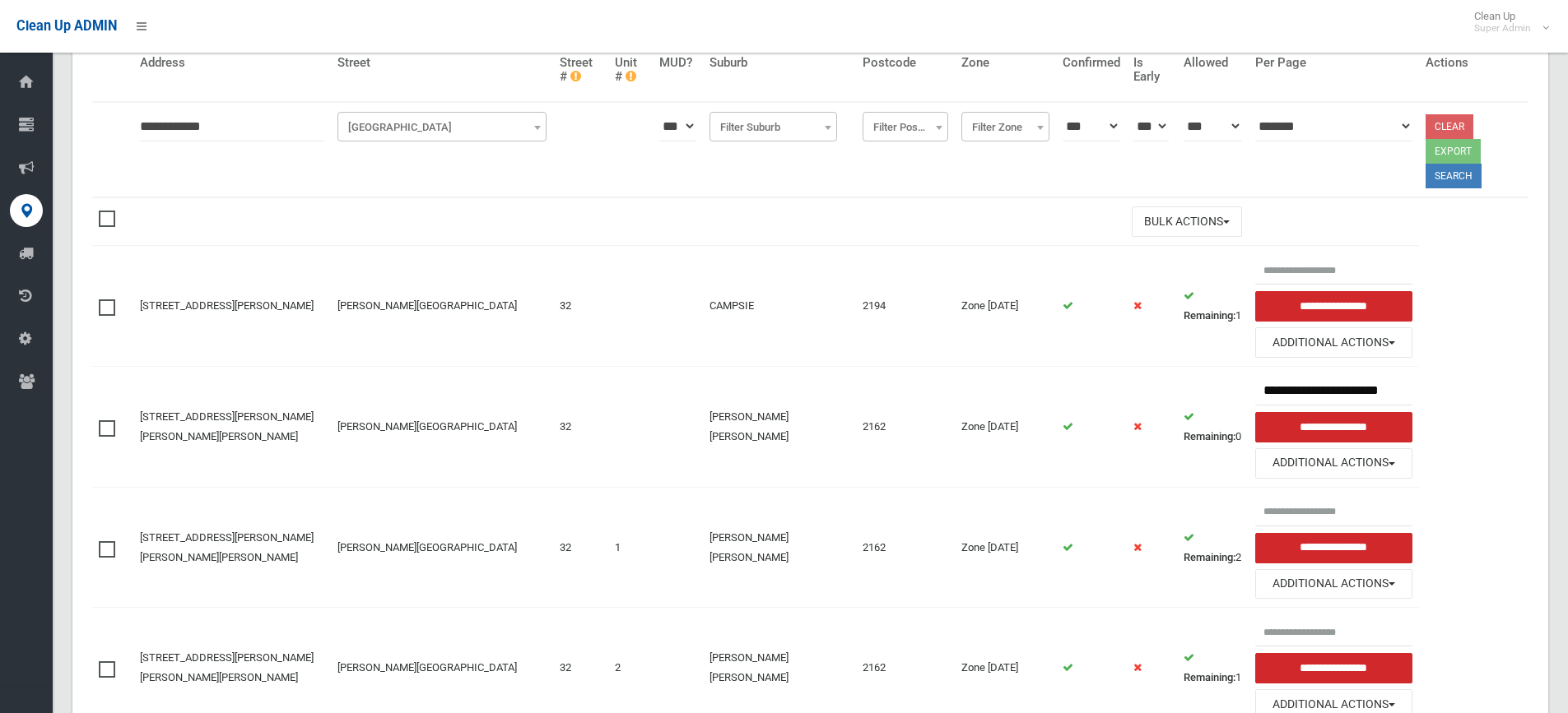
scroll to position [0, 0]
